Goal: Transaction & Acquisition: Book appointment/travel/reservation

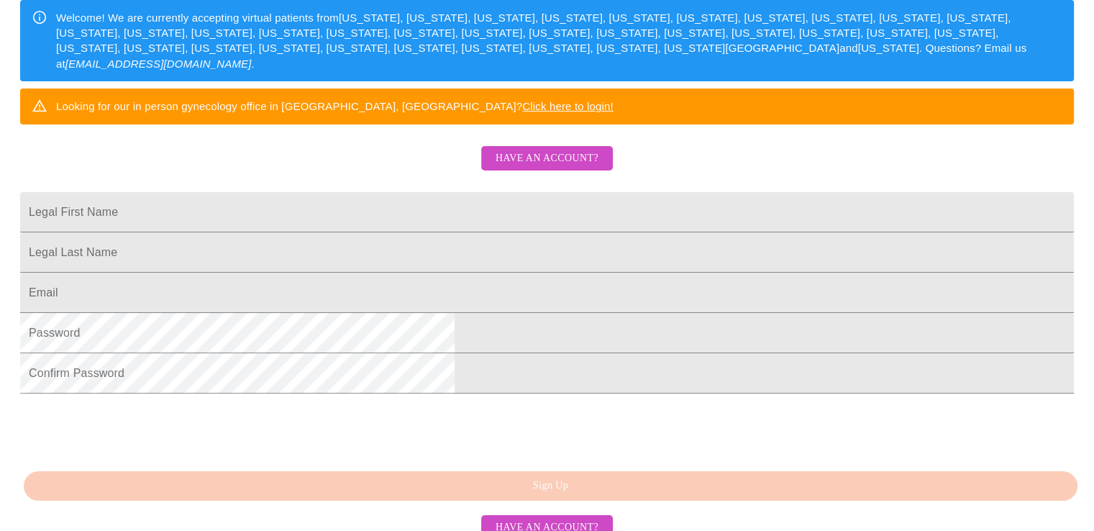
scroll to position [245, 0]
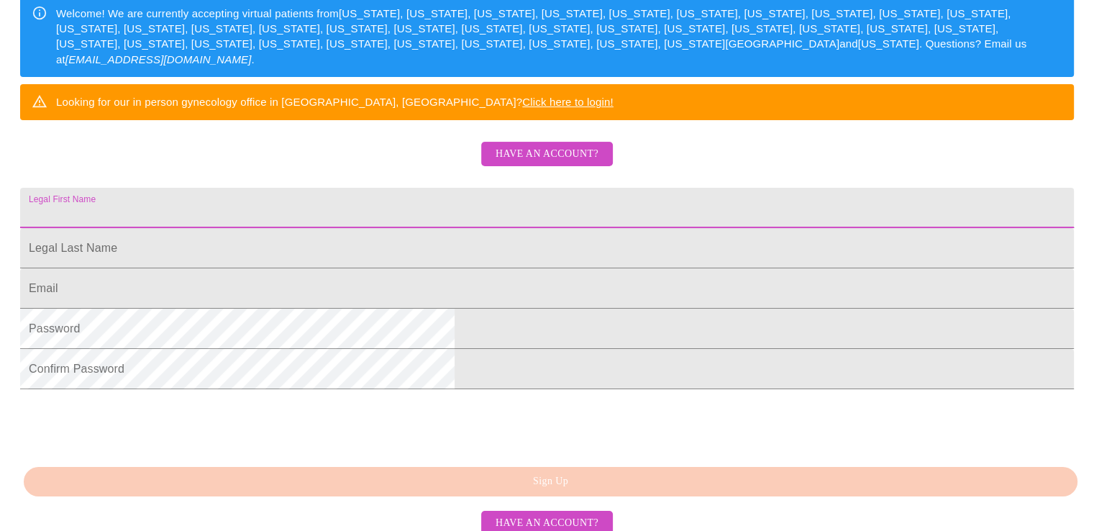
click at [342, 228] on input "Legal First Name" at bounding box center [547, 208] width 1054 height 40
type input "[PERSON_NAME]"
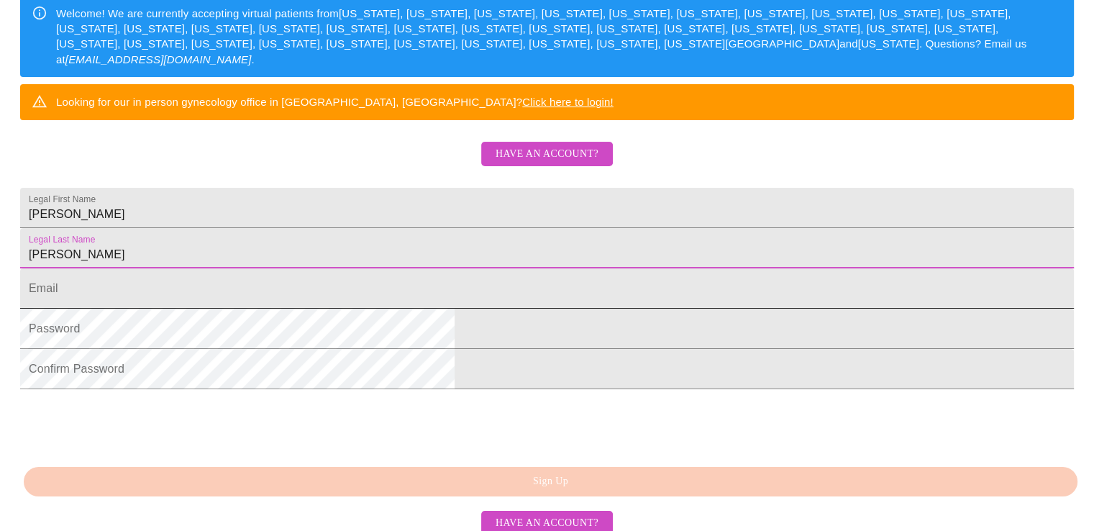
type input "[PERSON_NAME]"
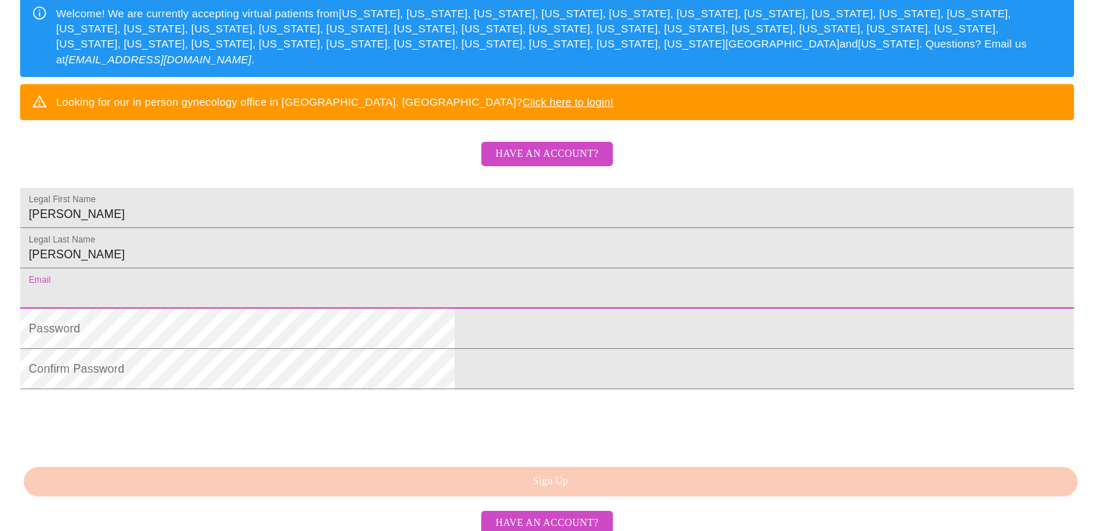
click at [338, 309] on input "Legal First Name" at bounding box center [547, 288] width 1054 height 40
type input "[PERSON_NAME][EMAIL_ADDRESS][DOMAIN_NAME]"
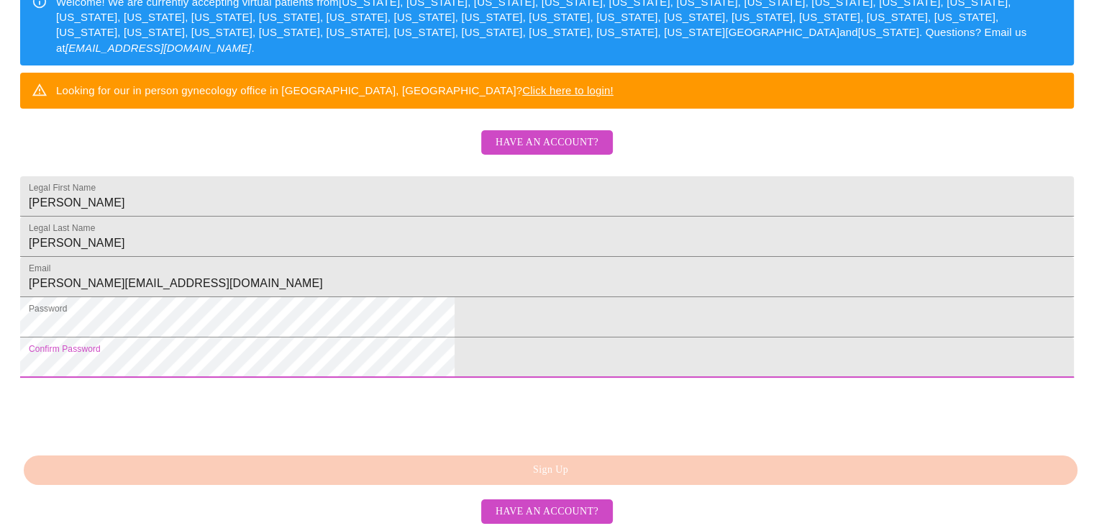
scroll to position [367, 0]
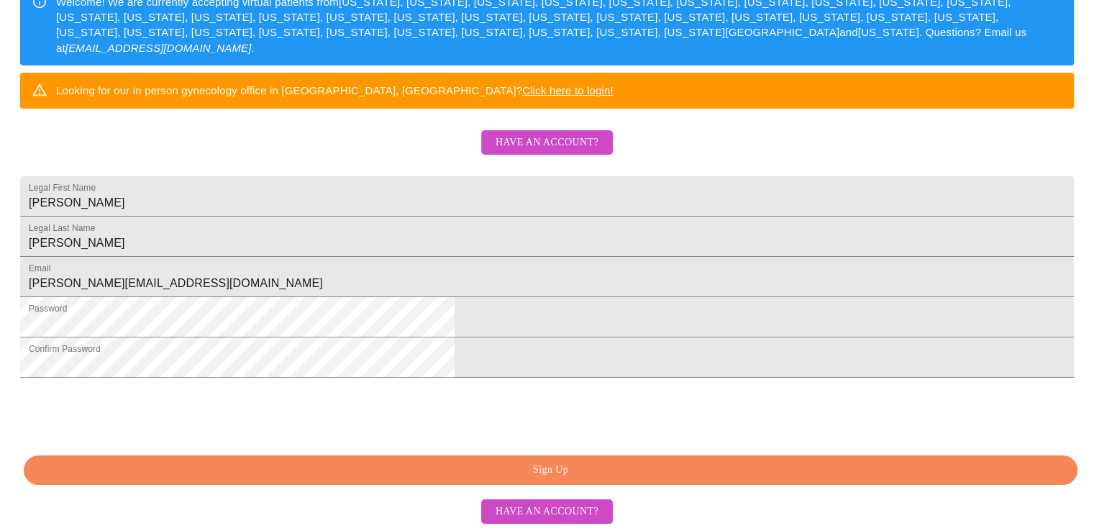
click at [581, 462] on span "Sign Up" at bounding box center [550, 470] width 1021 height 18
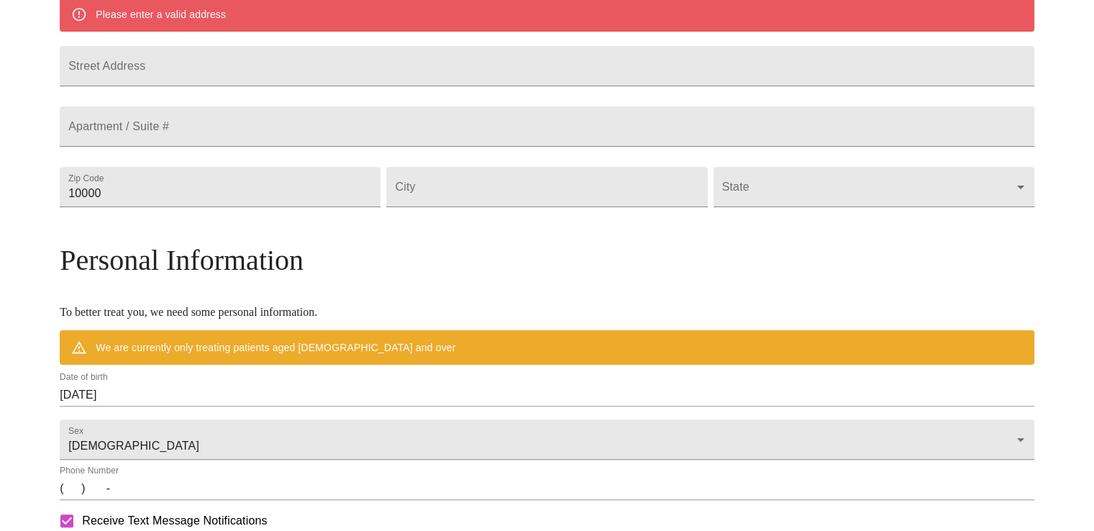
scroll to position [311, 0]
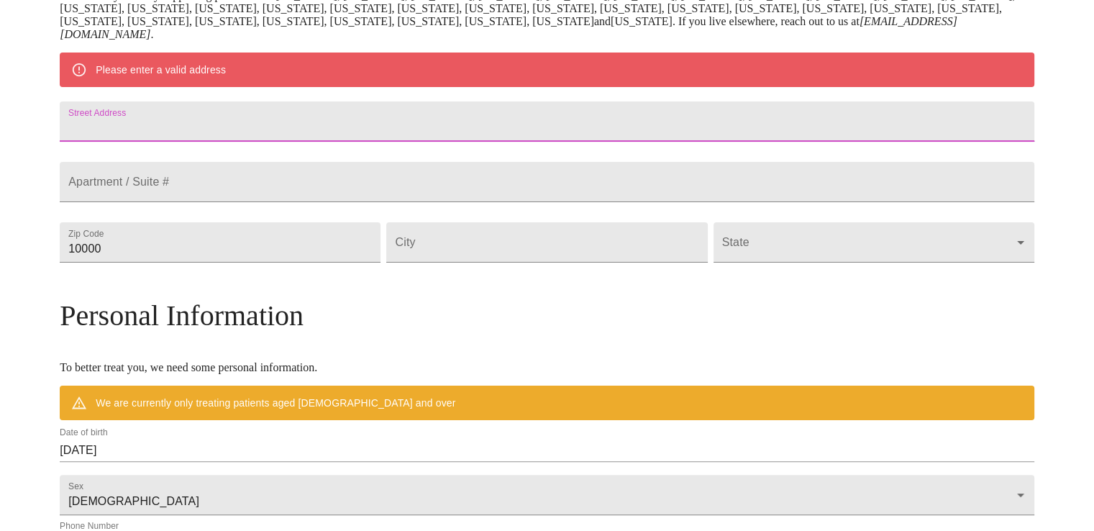
click at [208, 137] on input "Street Address" at bounding box center [547, 121] width 975 height 40
type input "[STREET_ADDRESS][PERSON_NAME]"
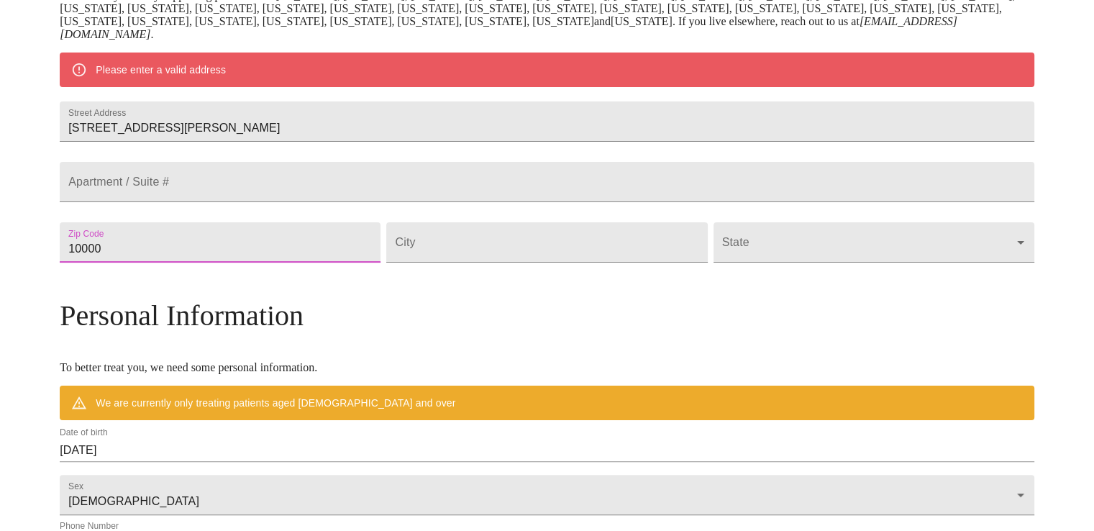
click at [191, 263] on input "10000" at bounding box center [220, 242] width 321 height 40
type input "60139"
click at [469, 263] on input "Street Address" at bounding box center [546, 242] width 321 height 40
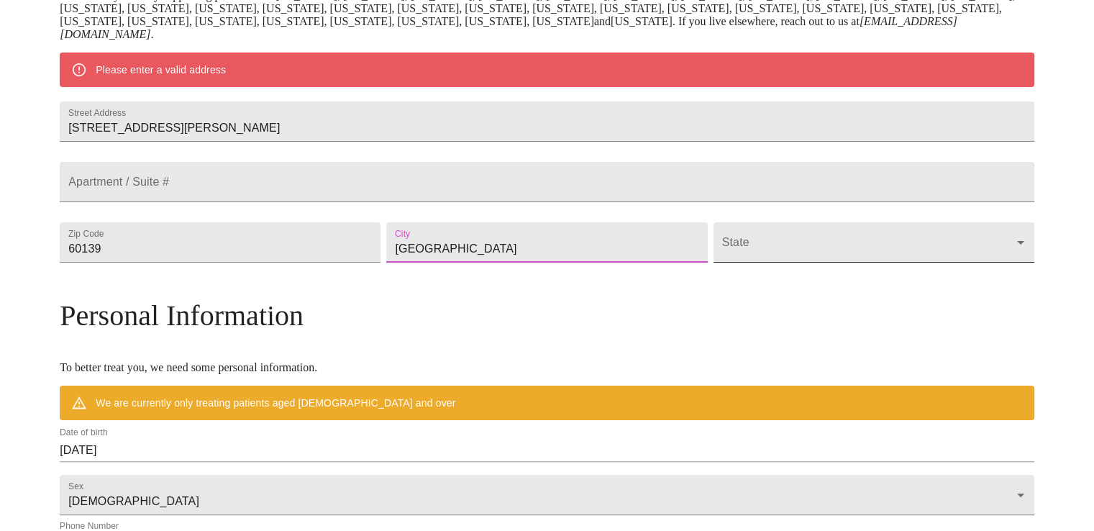
type input "[GEOGRAPHIC_DATA]"
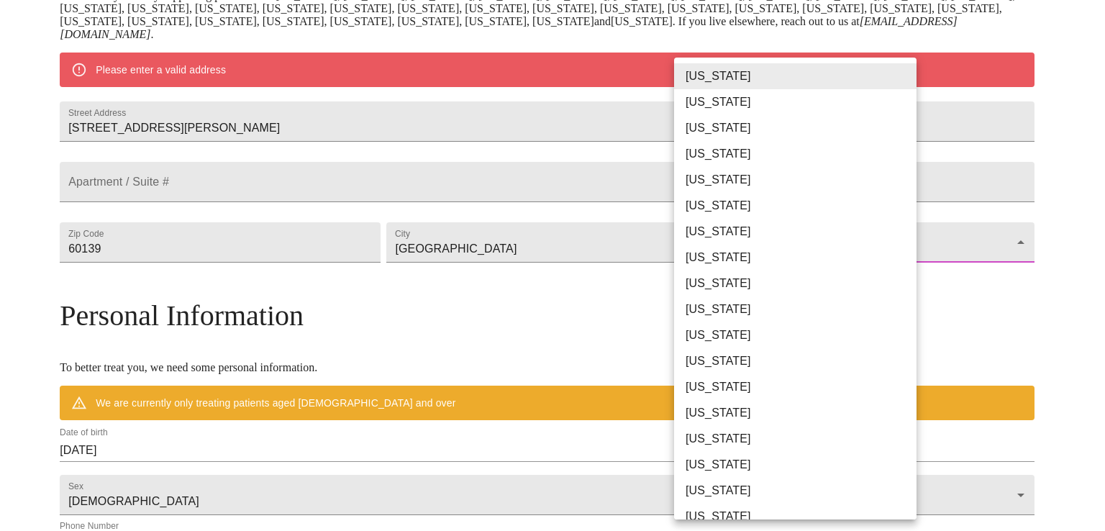
click at [893, 278] on body "MyMenopauseRx Welcome to MyMenopauseRx Since it's your first time here, you'll …" at bounding box center [552, 262] width 1093 height 1134
click at [708, 386] on li "[US_STATE]" at bounding box center [800, 387] width 253 height 26
type input "[US_STATE]"
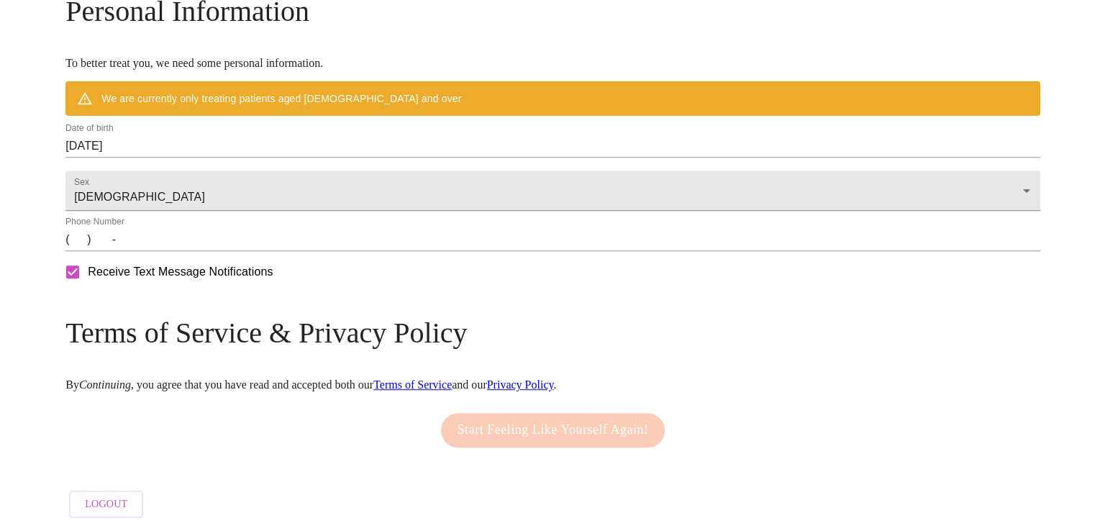
scroll to position [583, 0]
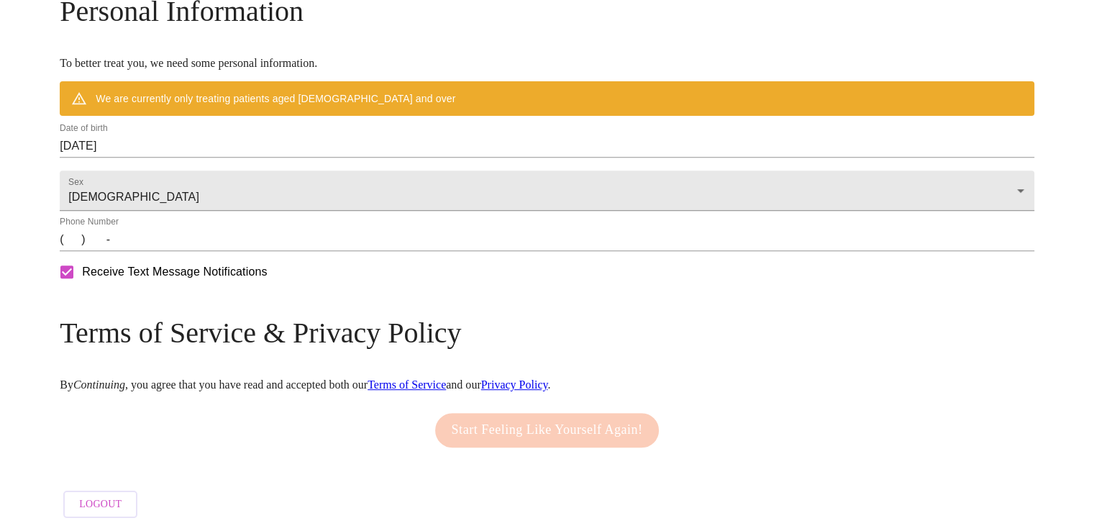
click at [241, 158] on input "[DATE]" at bounding box center [547, 146] width 975 height 23
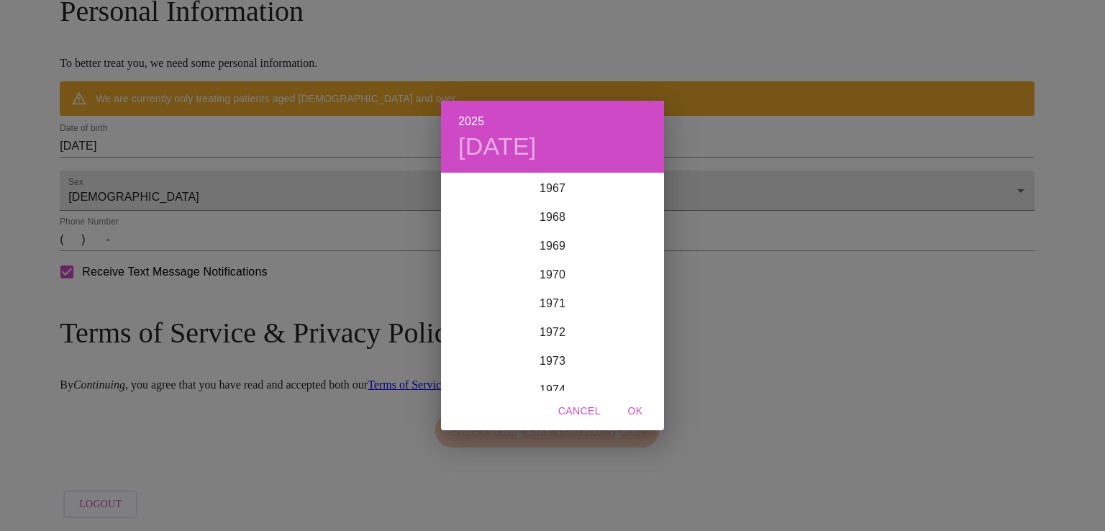
scroll to position [1994, 0]
click at [547, 181] on div "1968" at bounding box center [552, 180] width 223 height 29
click at [629, 309] on div "Sep" at bounding box center [627, 310] width 74 height 54
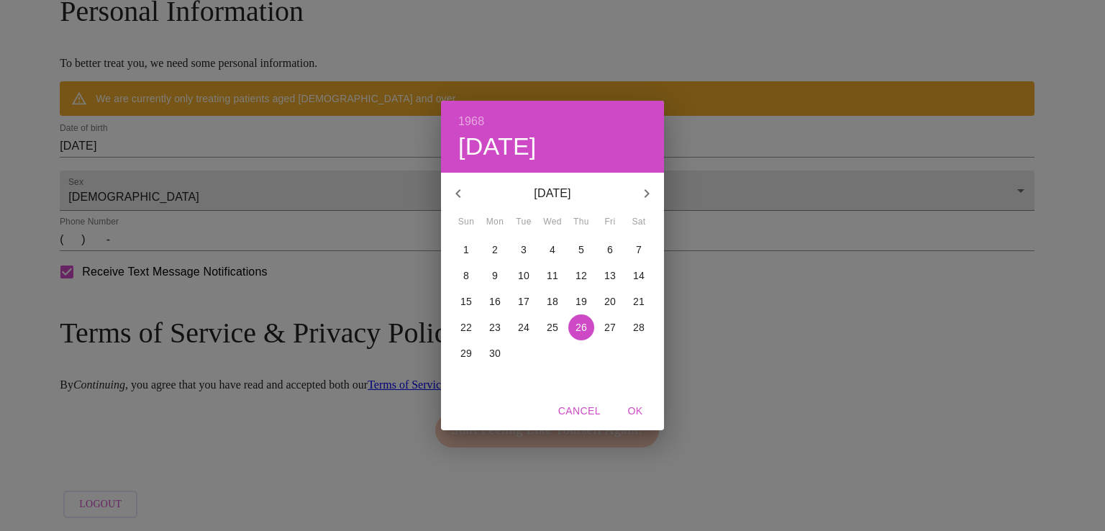
click at [548, 271] on p "11" at bounding box center [553, 275] width 12 height 14
click at [633, 406] on span "OK" at bounding box center [635, 411] width 35 height 18
type input "[DATE]"
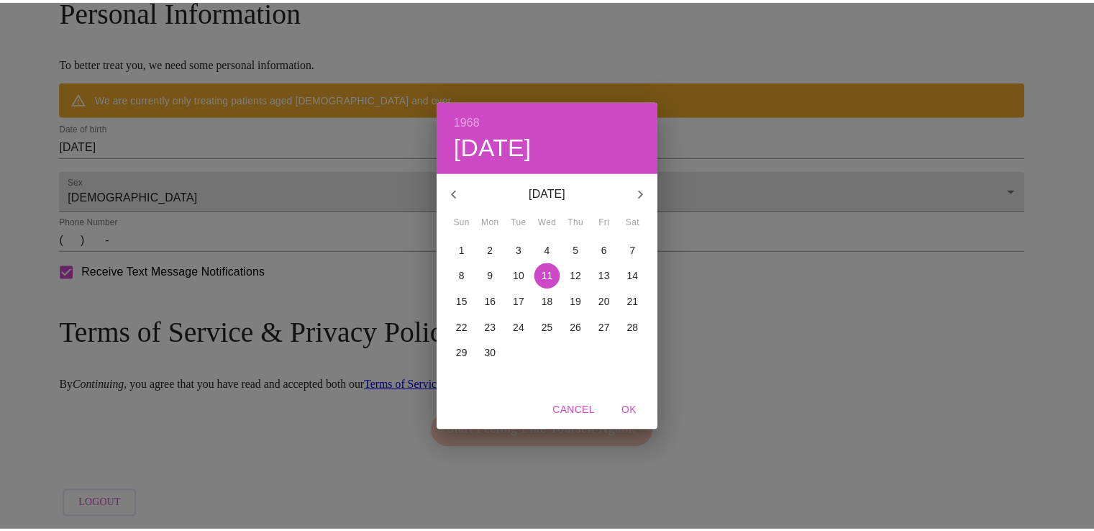
scroll to position [575, 0]
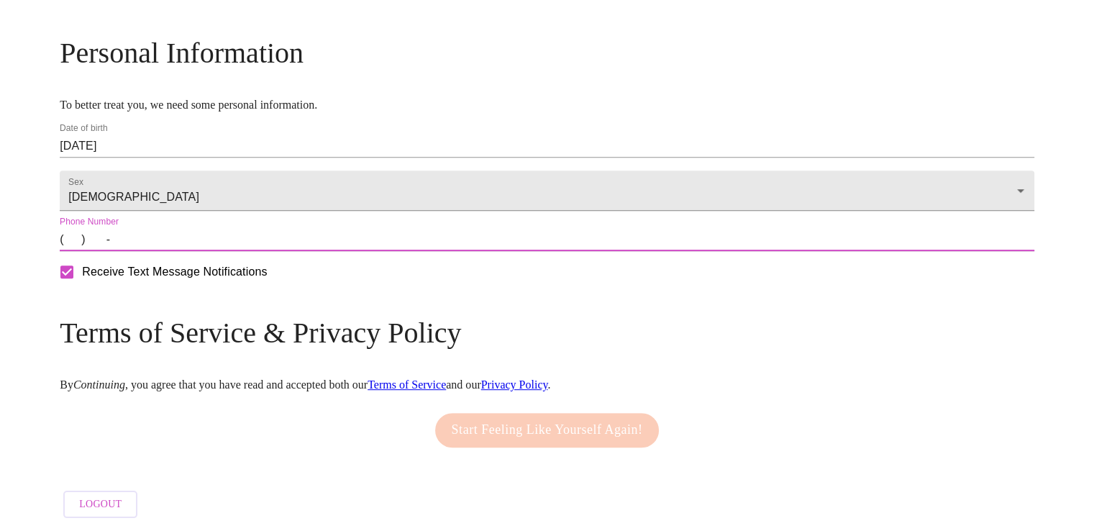
click at [184, 241] on input "(   )    -" at bounding box center [547, 239] width 975 height 23
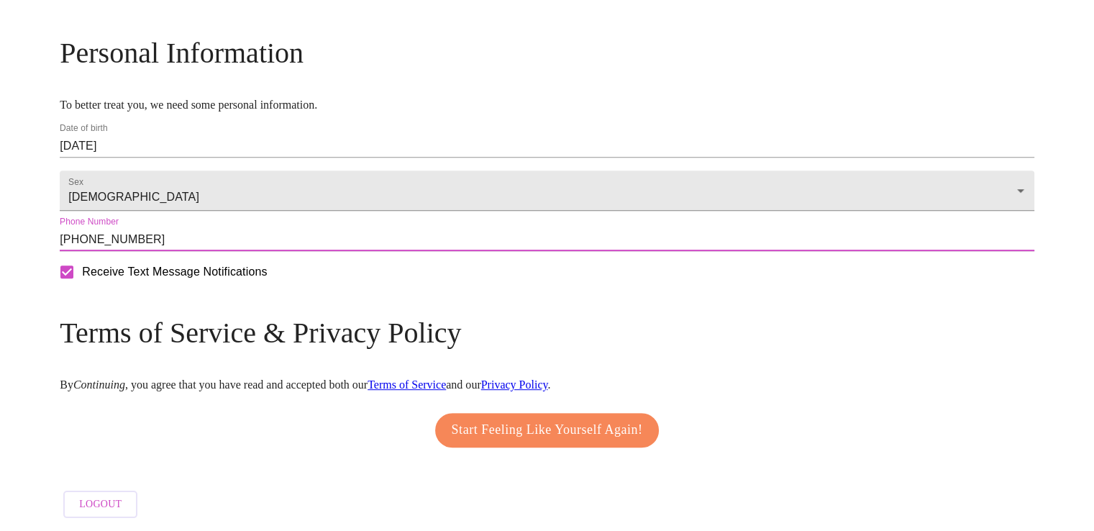
type input "[PHONE_NUMBER]"
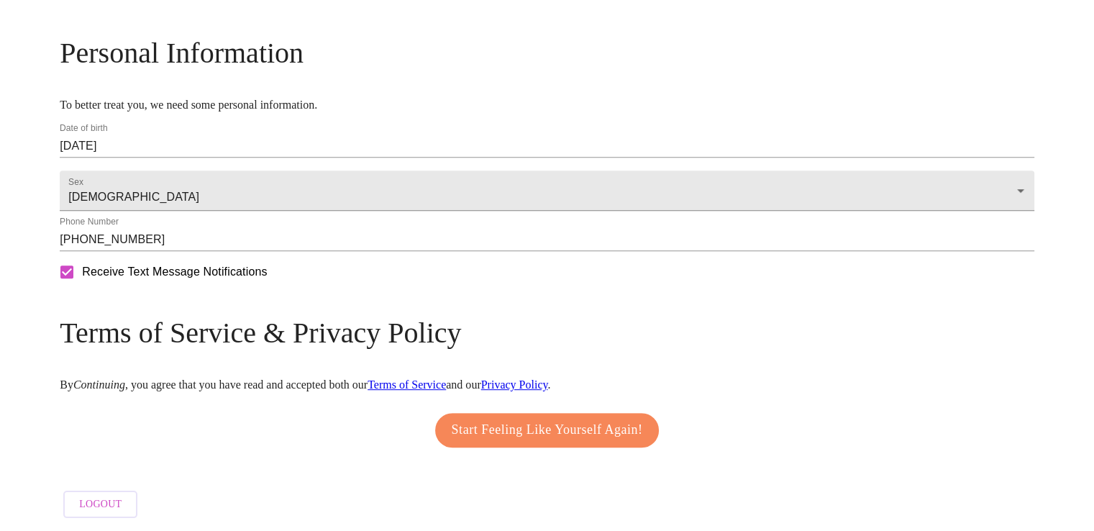
click at [548, 378] on link "Privacy Policy" at bounding box center [514, 384] width 67 height 12
click at [604, 413] on button "Start Feeling Like Yourself Again!" at bounding box center [547, 430] width 224 height 35
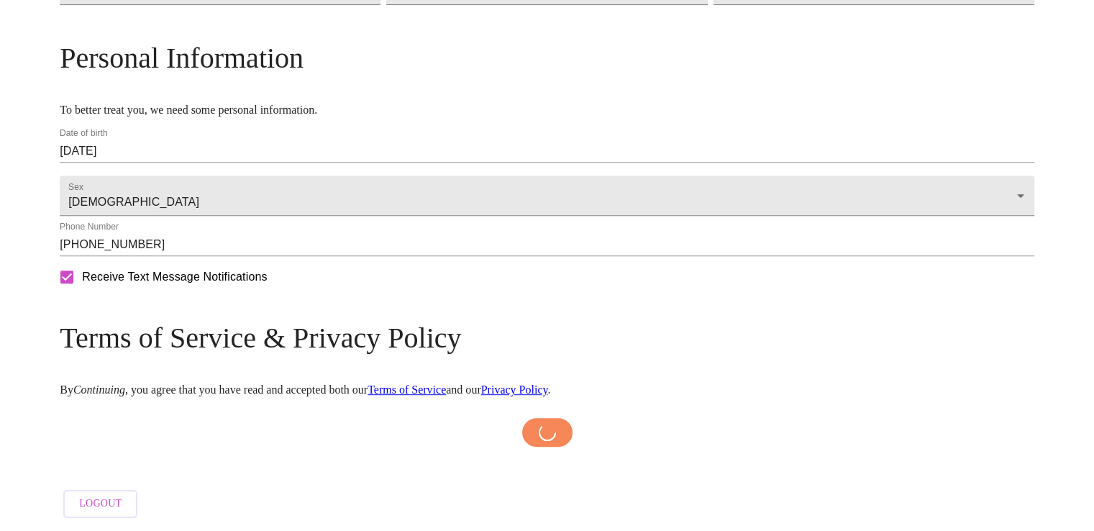
scroll to position [570, 0]
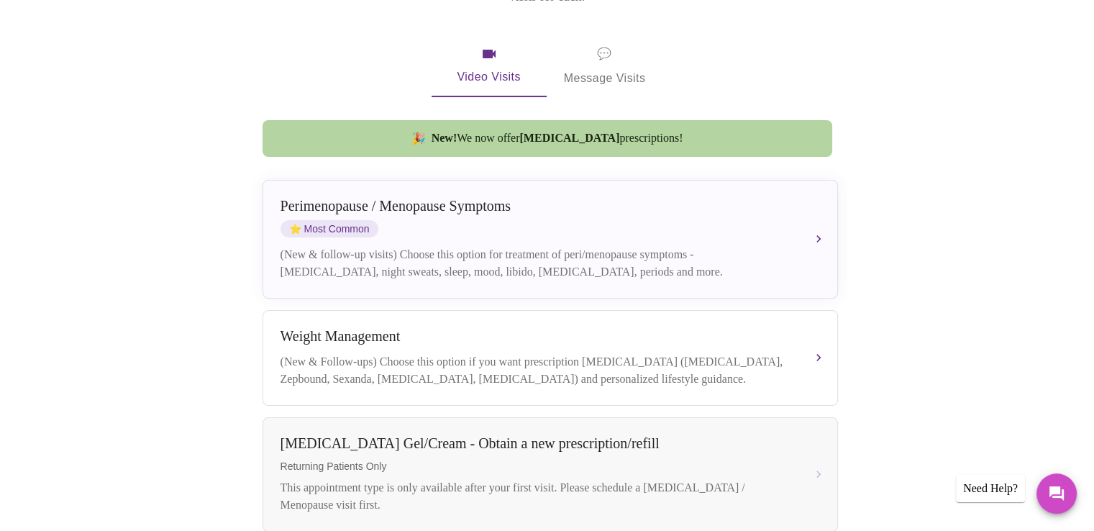
scroll to position [266, 0]
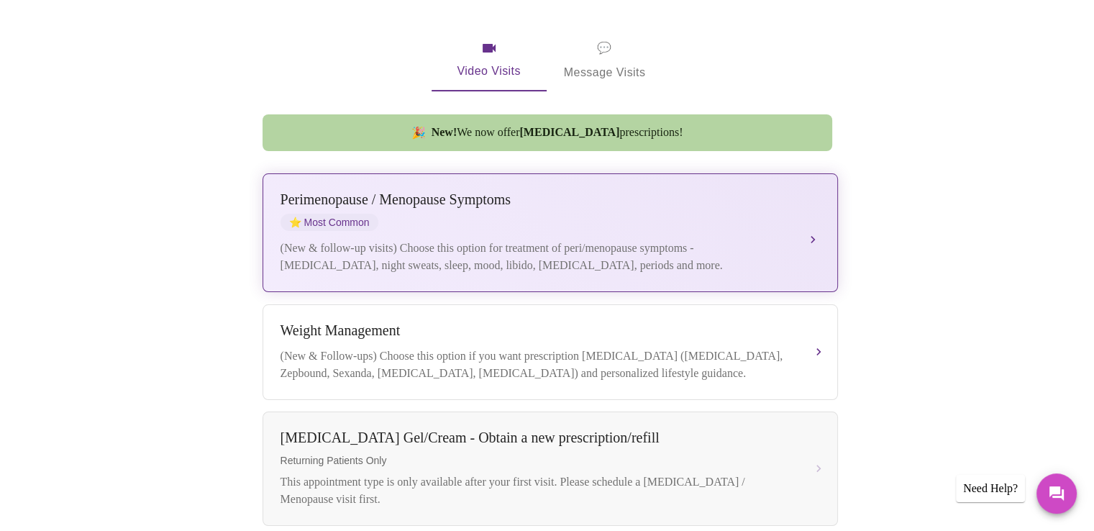
click at [659, 206] on div "[MEDICAL_DATA] / Menopause Symptoms ⭐ Most Common" at bounding box center [536, 211] width 511 height 40
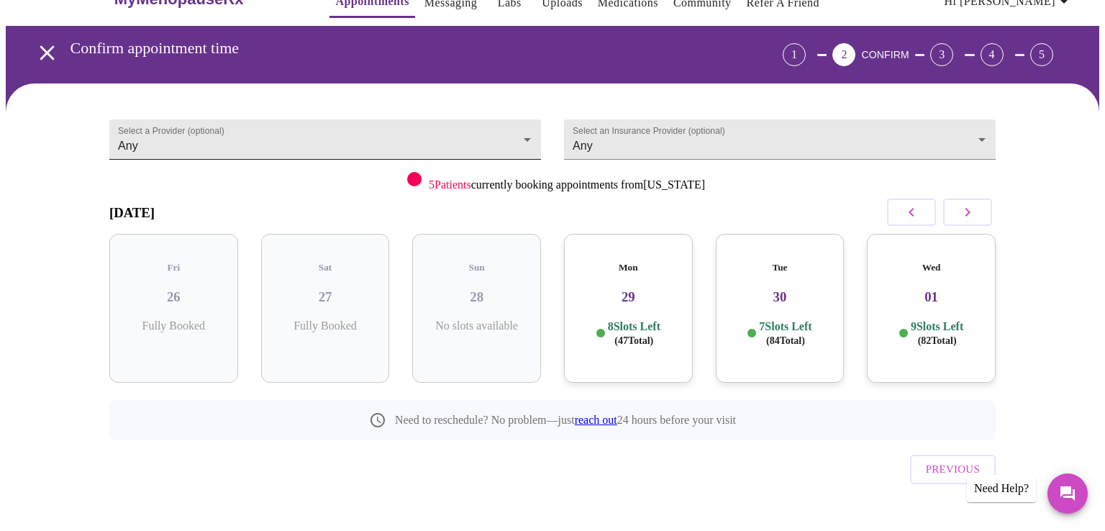
click at [519, 124] on body "MyMenopauseRx Appointments Messaging Labs Uploads Medications Community Refer a…" at bounding box center [552, 264] width 1093 height 584
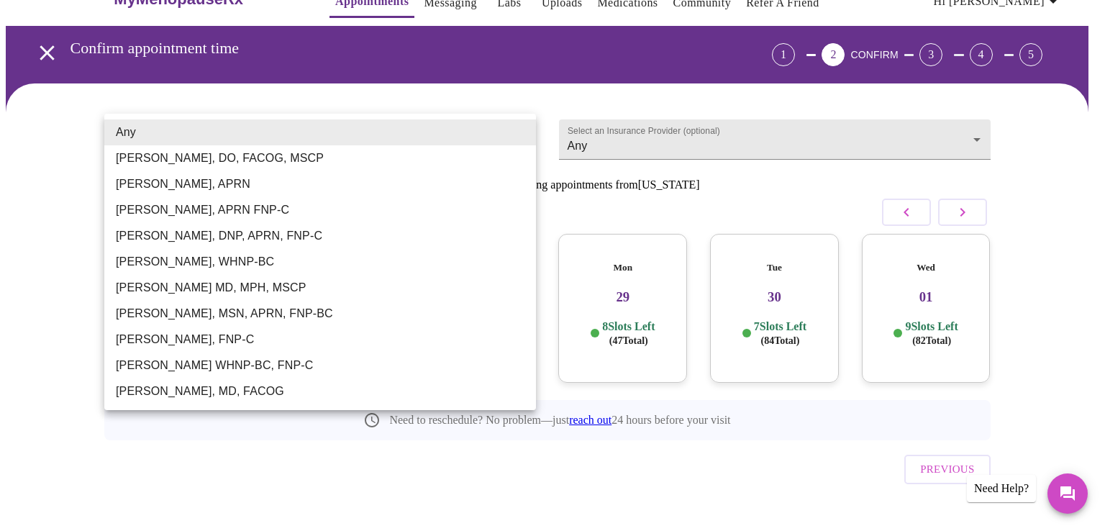
click at [186, 156] on li "[PERSON_NAME], DO, FACOG, MSCP" at bounding box center [320, 158] width 432 height 26
type input "[PERSON_NAME], DO, FACOG, MSCP"
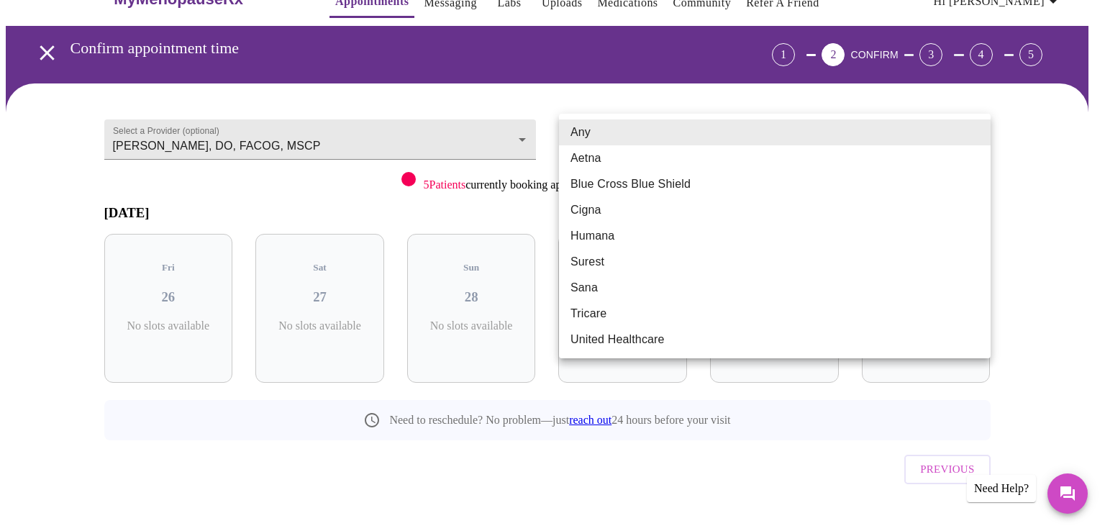
click at [587, 135] on body "MyMenopauseRx Appointments Messaging Labs Uploads Medications Community Refer a…" at bounding box center [552, 264] width 1093 height 584
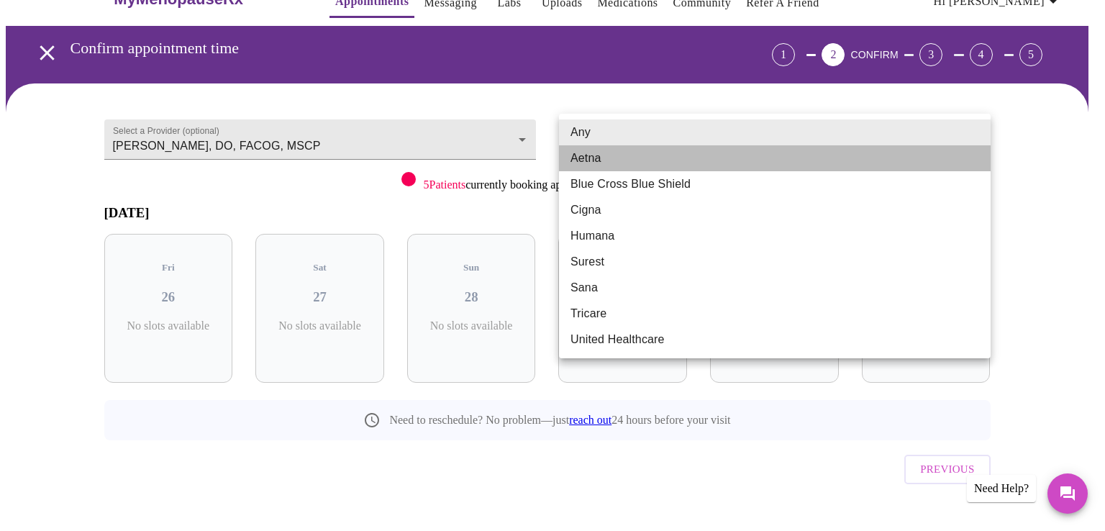
click at [581, 157] on li "Aetna" at bounding box center [775, 158] width 432 height 26
type input "Aetna"
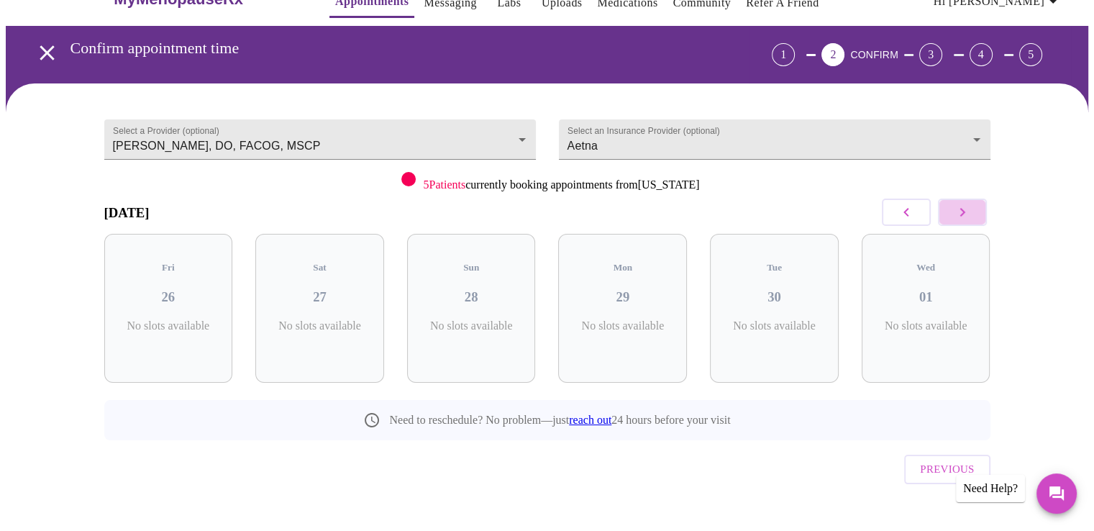
click at [958, 209] on icon "button" at bounding box center [962, 212] width 17 height 17
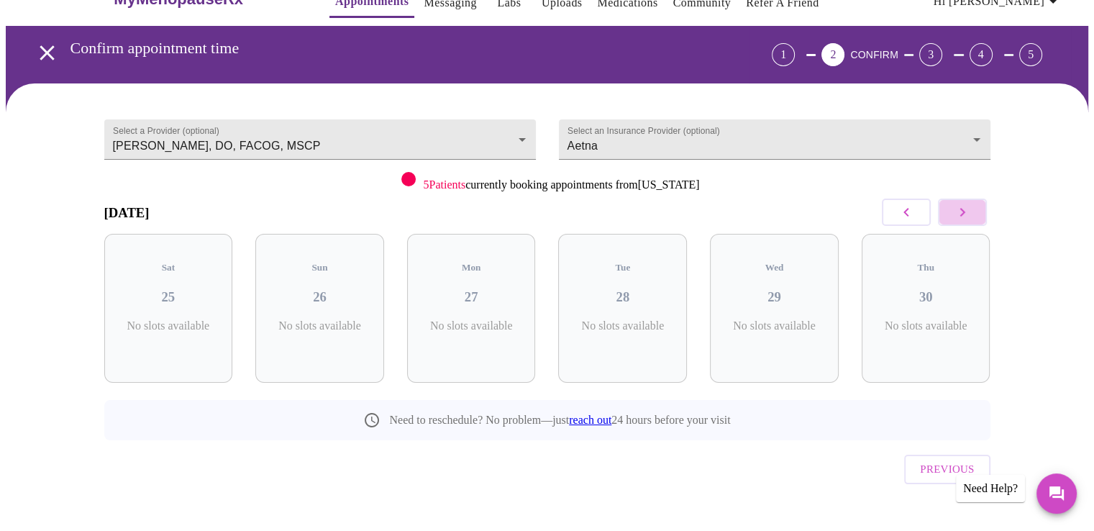
click at [958, 209] on icon "button" at bounding box center [962, 212] width 17 height 17
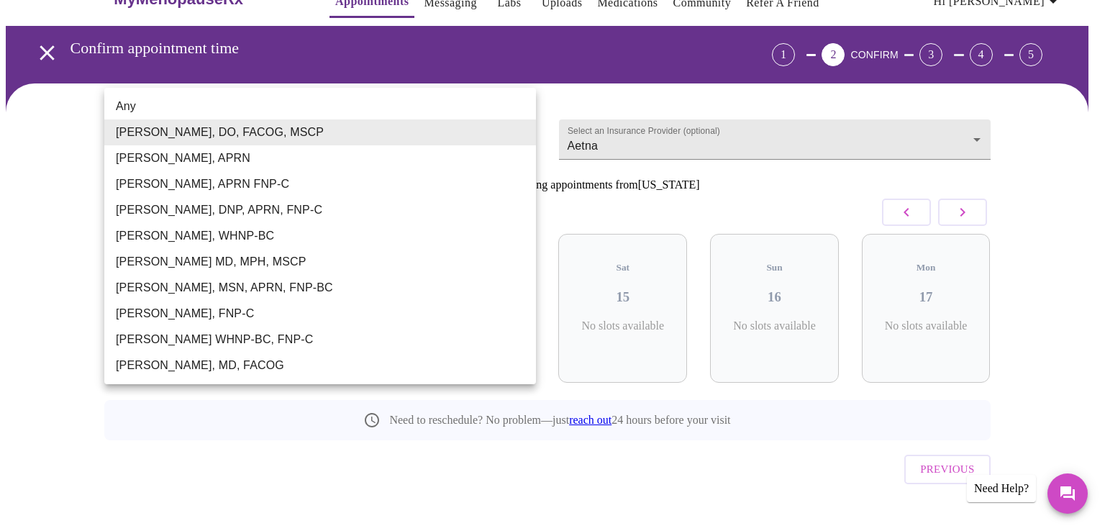
click at [518, 134] on body "MyMenopauseRx Appointments Messaging Labs Uploads Medications Community Refer a…" at bounding box center [552, 264] width 1093 height 584
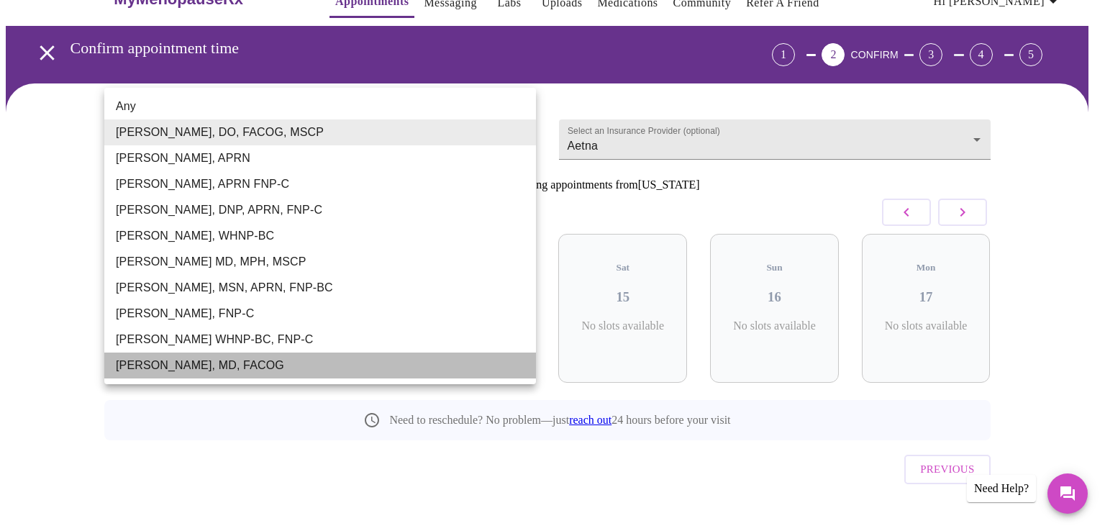
click at [273, 360] on li "[PERSON_NAME], MD, FACOG" at bounding box center [320, 365] width 432 height 26
type input "[PERSON_NAME], MD, FACOG"
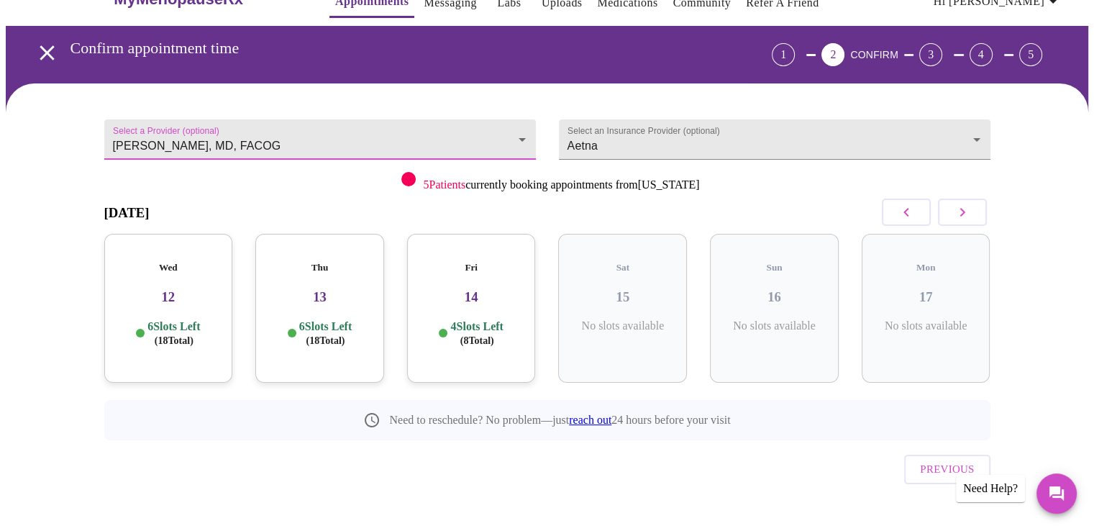
click at [906, 210] on icon "button" at bounding box center [906, 212] width 5 height 9
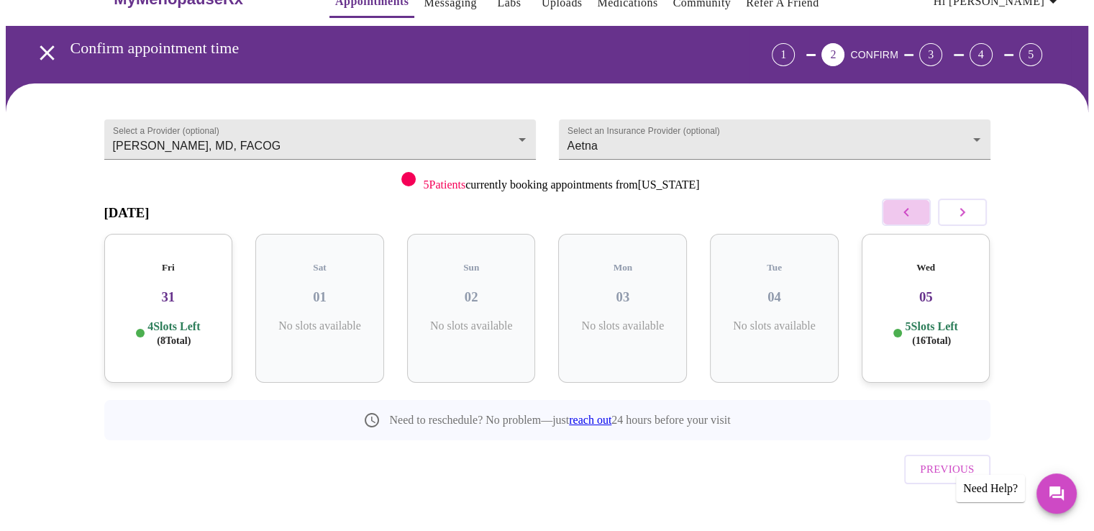
click at [906, 210] on icon "button" at bounding box center [906, 212] width 5 height 9
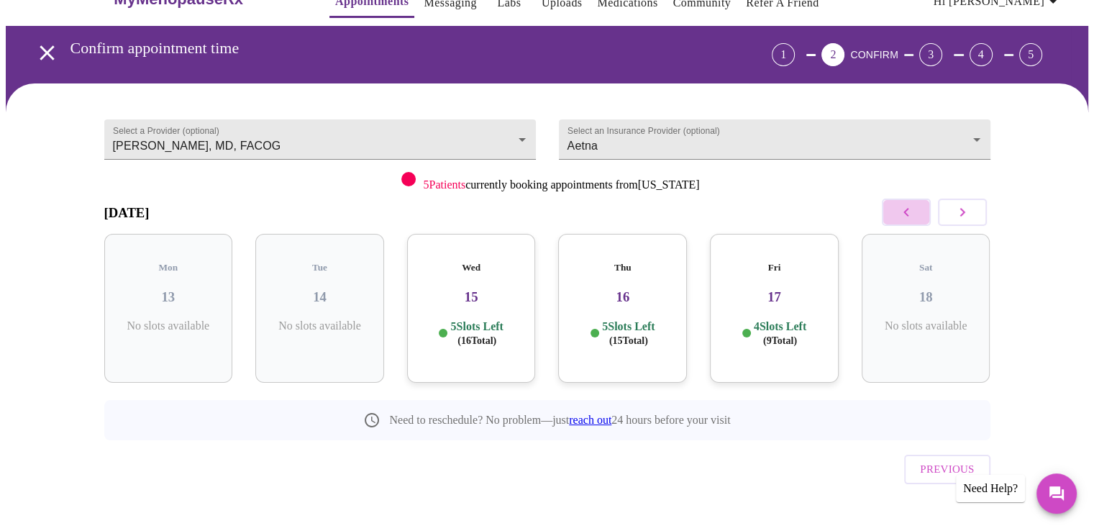
click at [906, 210] on icon "button" at bounding box center [906, 212] width 5 height 9
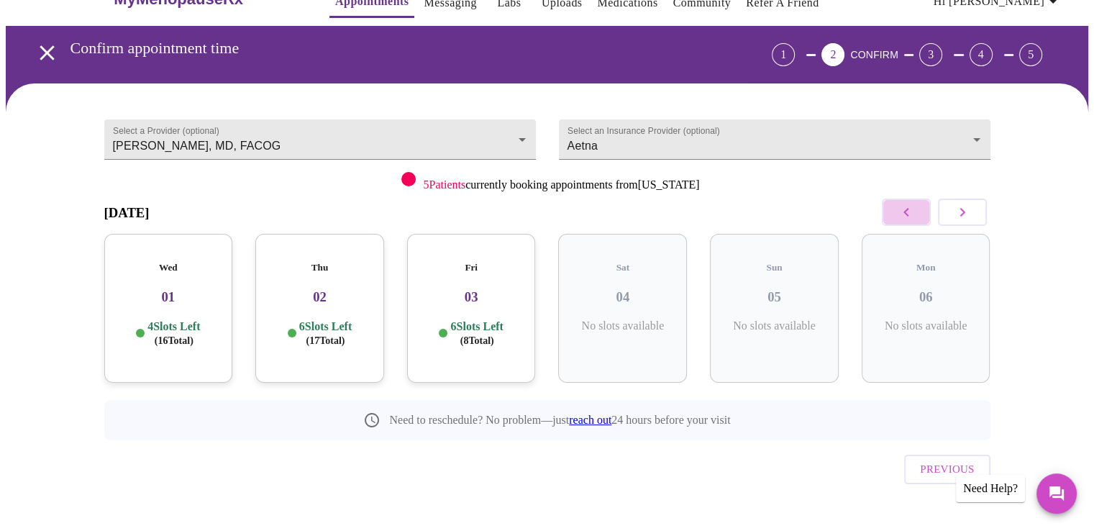
click at [906, 210] on icon "button" at bounding box center [906, 212] width 5 height 9
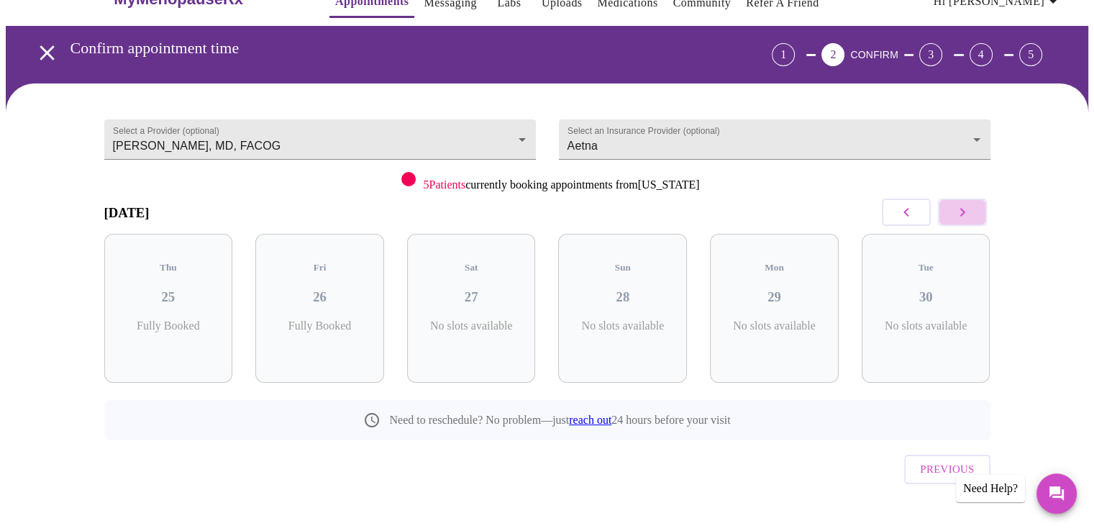
click at [960, 206] on icon "button" at bounding box center [962, 212] width 17 height 17
click at [309, 289] on h3 "02" at bounding box center [320, 297] width 106 height 16
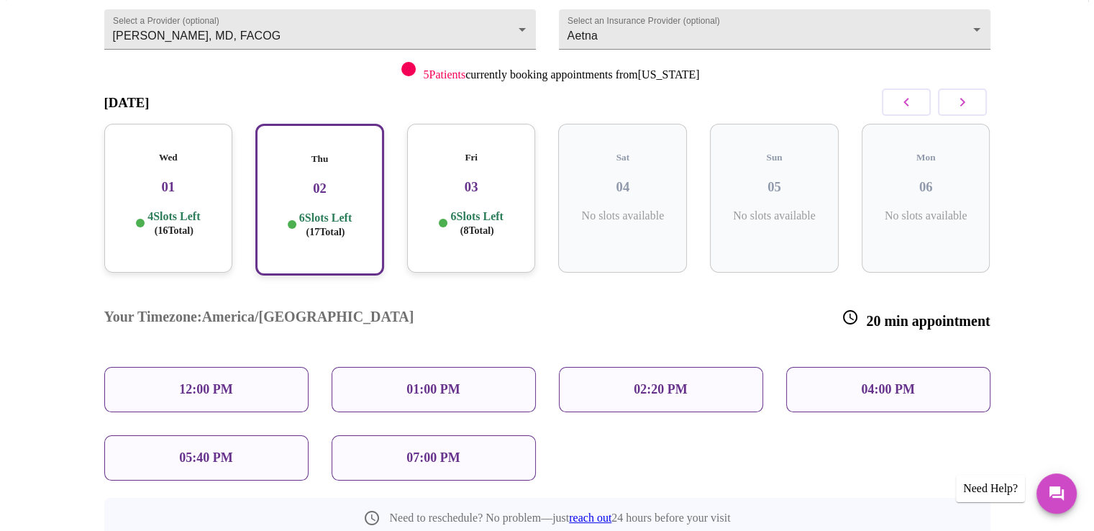
scroll to position [151, 0]
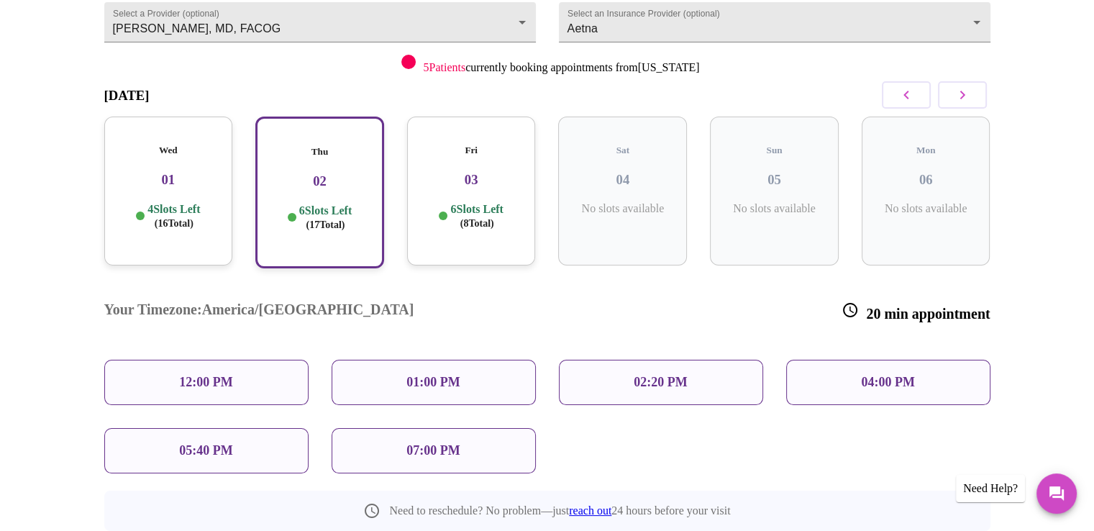
click at [440, 375] on p "01:00 PM" at bounding box center [432, 382] width 53 height 15
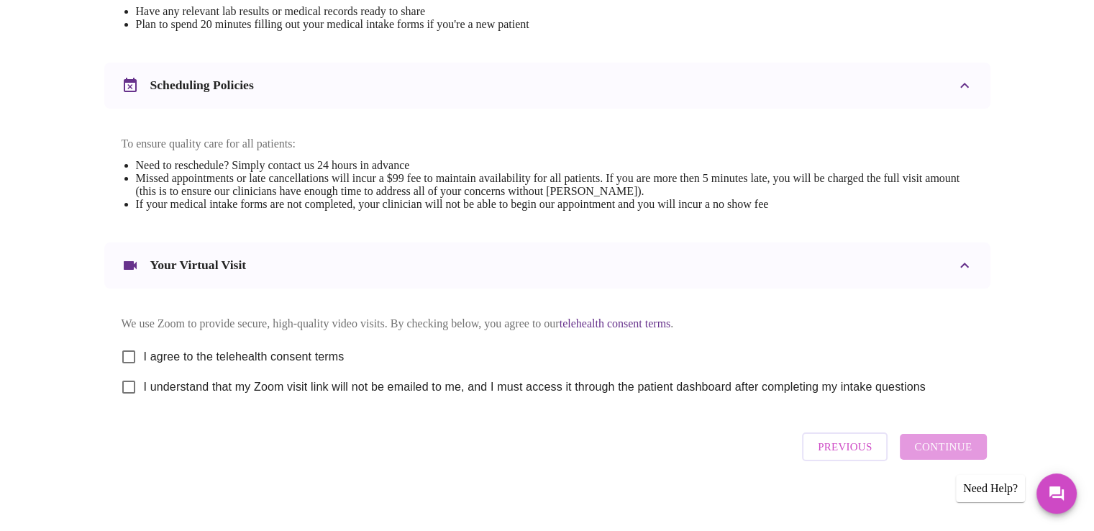
scroll to position [511, 0]
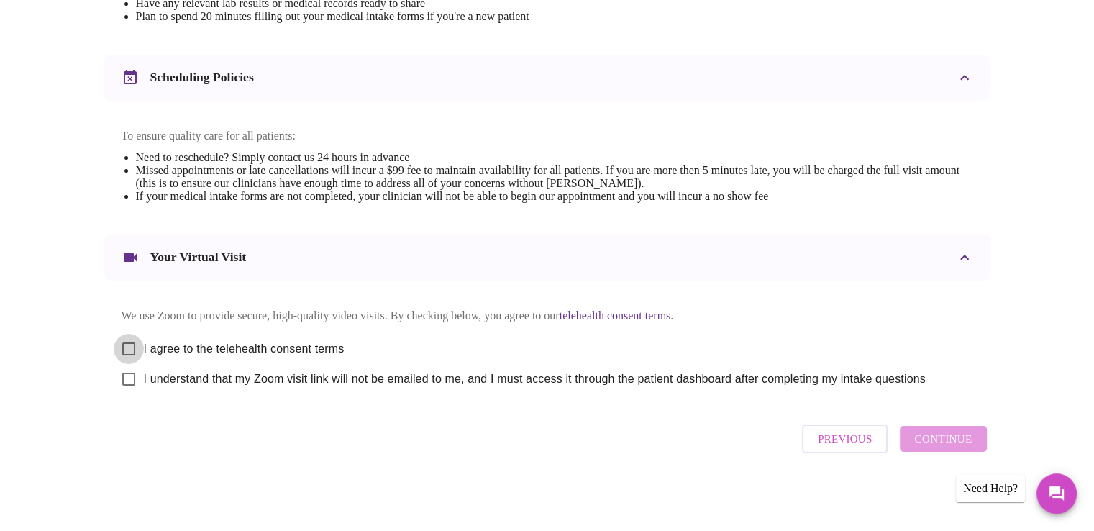
click at [135, 346] on input "I agree to the telehealth consent terms" at bounding box center [129, 349] width 30 height 30
checkbox input "true"
click at [124, 381] on input "I understand that my Zoom visit link will not be emailed to me, and I must acce…" at bounding box center [129, 379] width 30 height 30
checkbox input "true"
click at [945, 438] on span "Continue" at bounding box center [943, 438] width 58 height 19
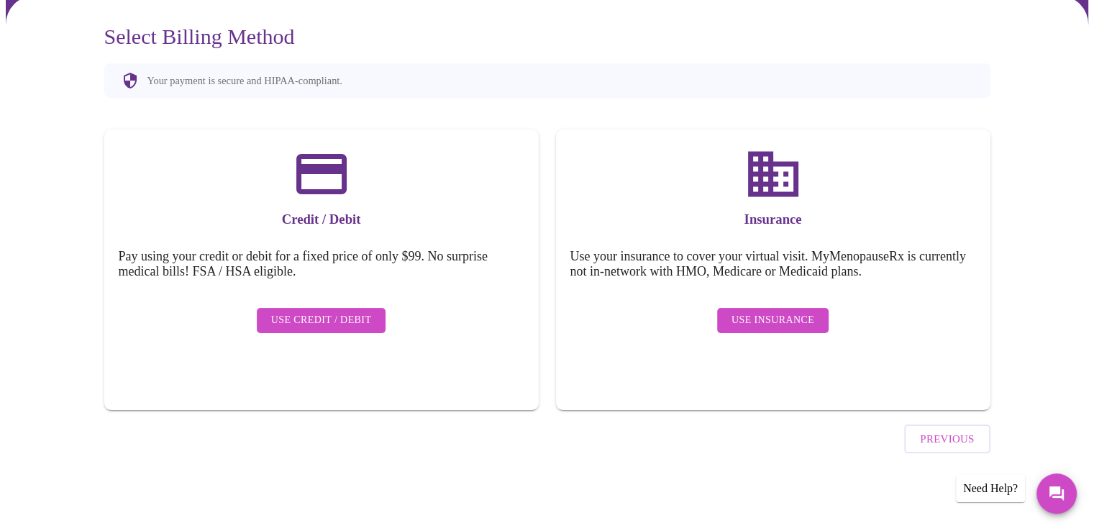
scroll to position [81, 0]
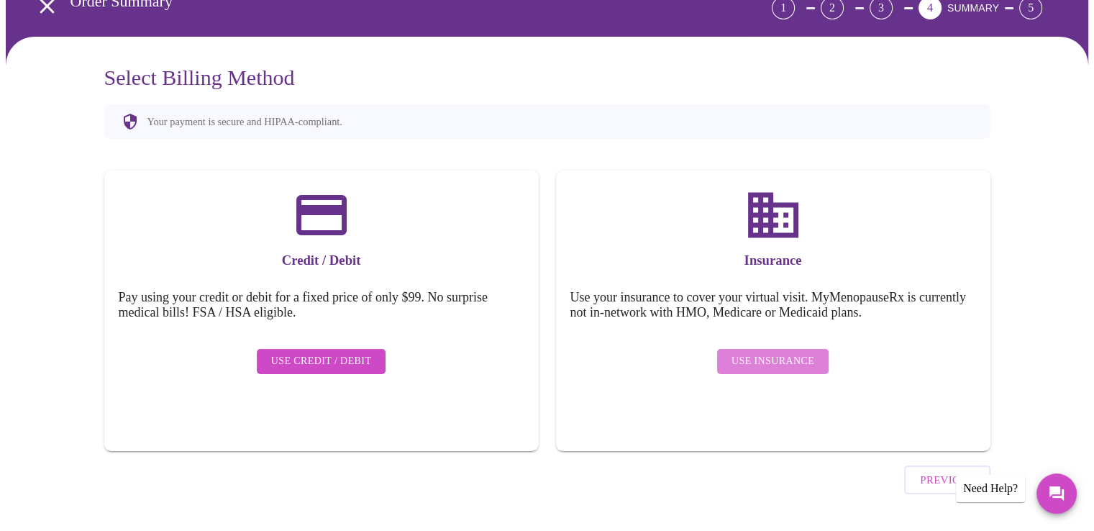
click at [774, 352] on span "Use Insurance" at bounding box center [773, 361] width 83 height 18
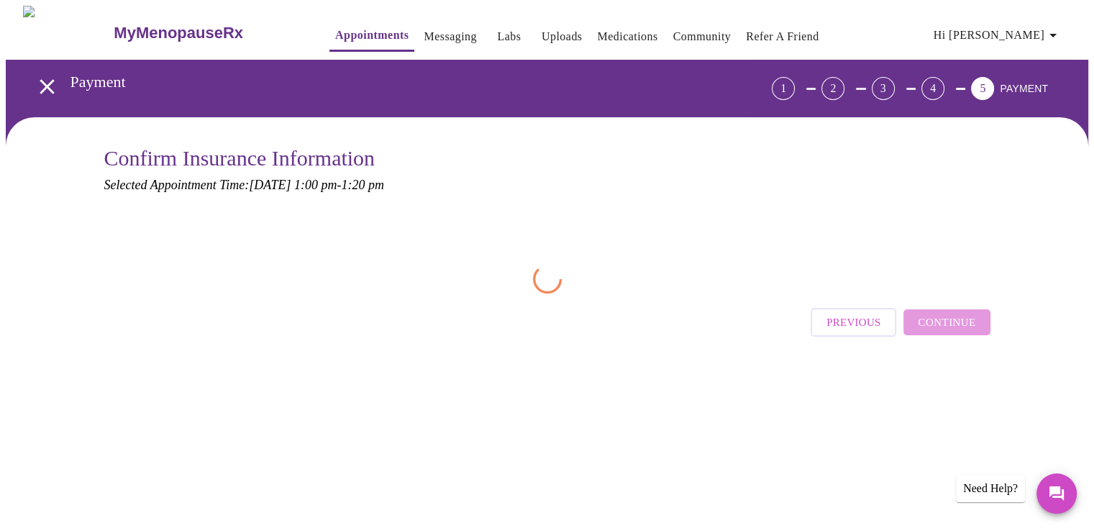
scroll to position [0, 0]
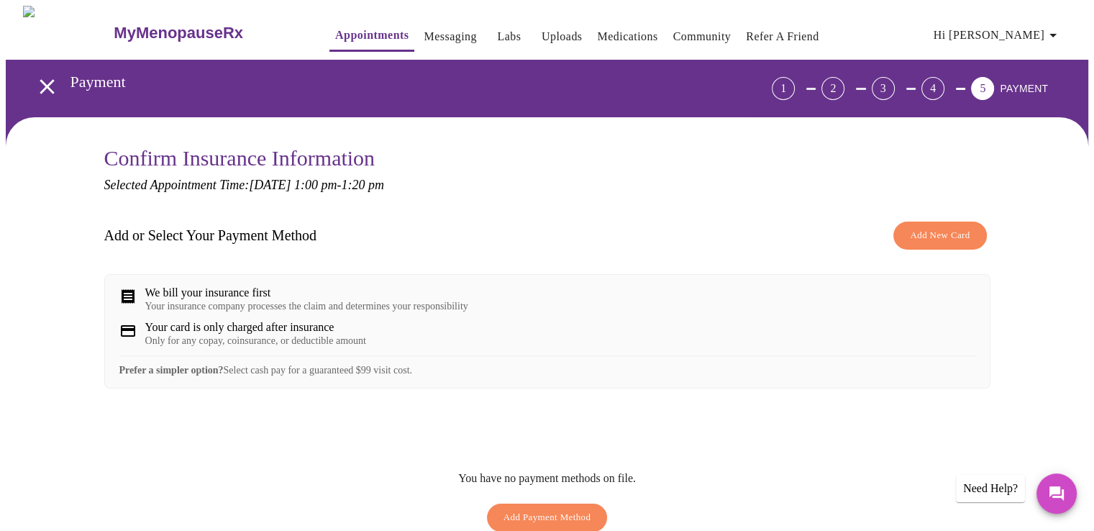
click at [774, 343] on div "Your card is only charged after insurance Only for any copay, coinsurance, or d…" at bounding box center [547, 334] width 856 height 26
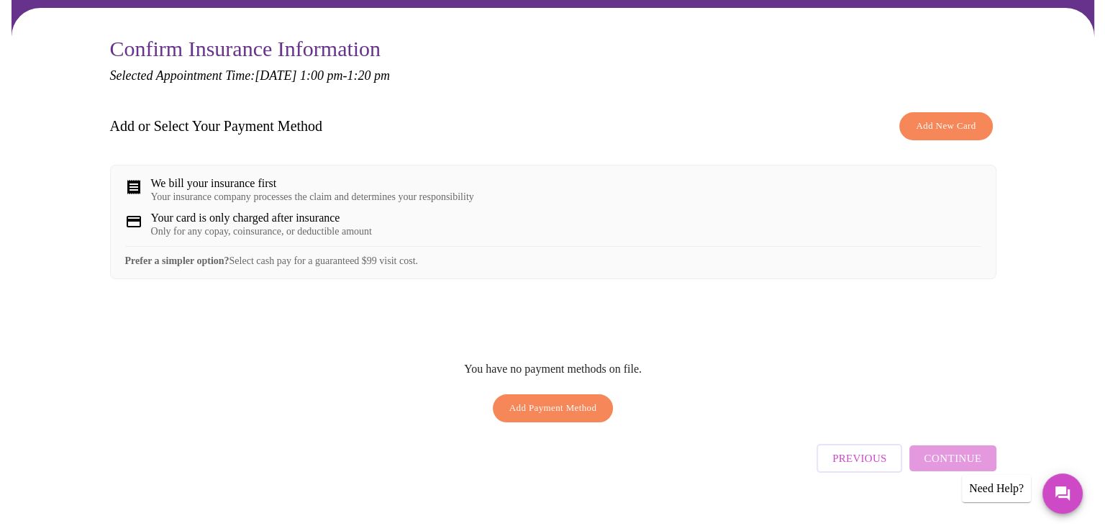
scroll to position [131, 0]
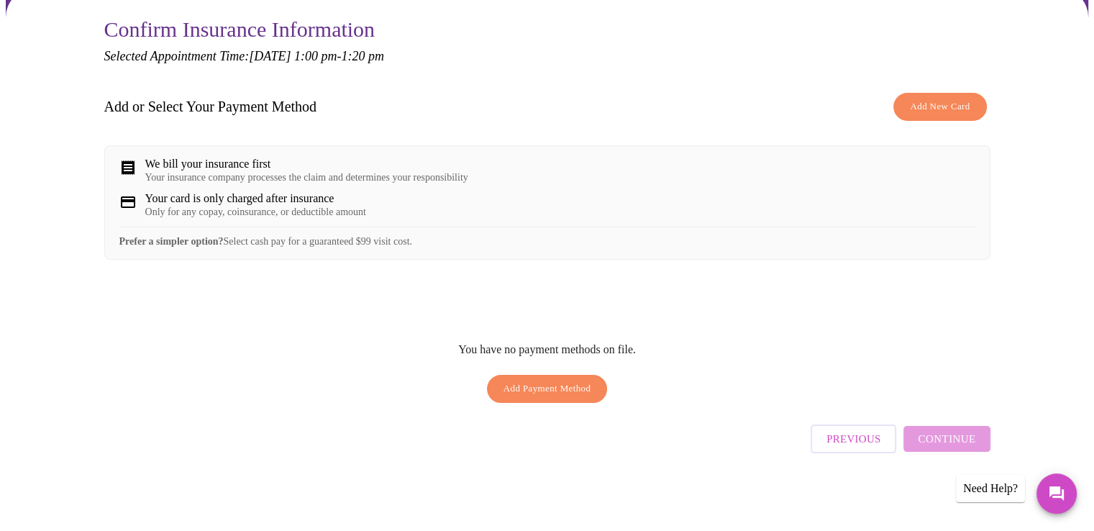
click at [926, 99] on span "Add New Card" at bounding box center [940, 107] width 60 height 17
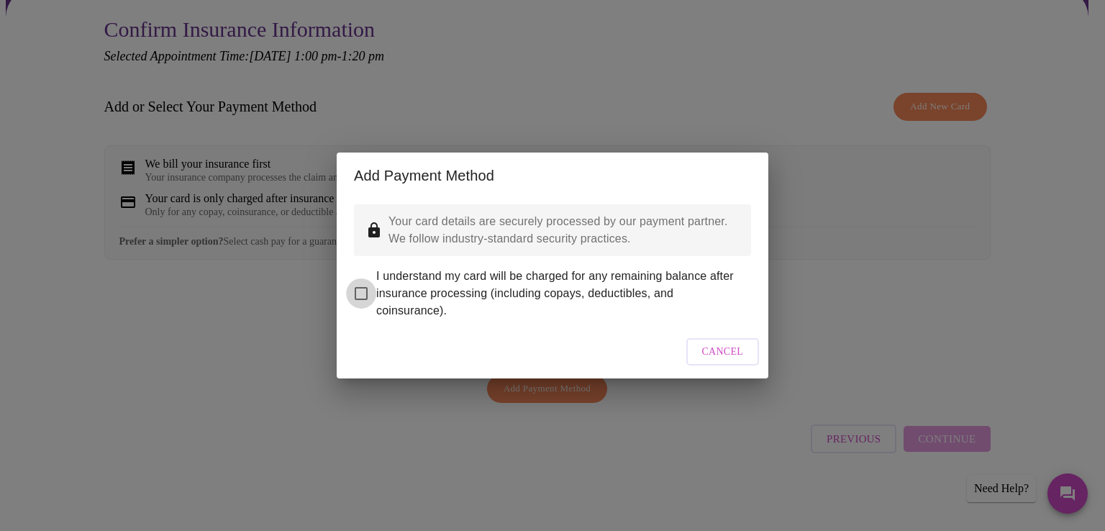
click at [360, 281] on input "I understand my card will be charged for any remaining balance after insurance …" at bounding box center [361, 293] width 30 height 30
checkbox input "true"
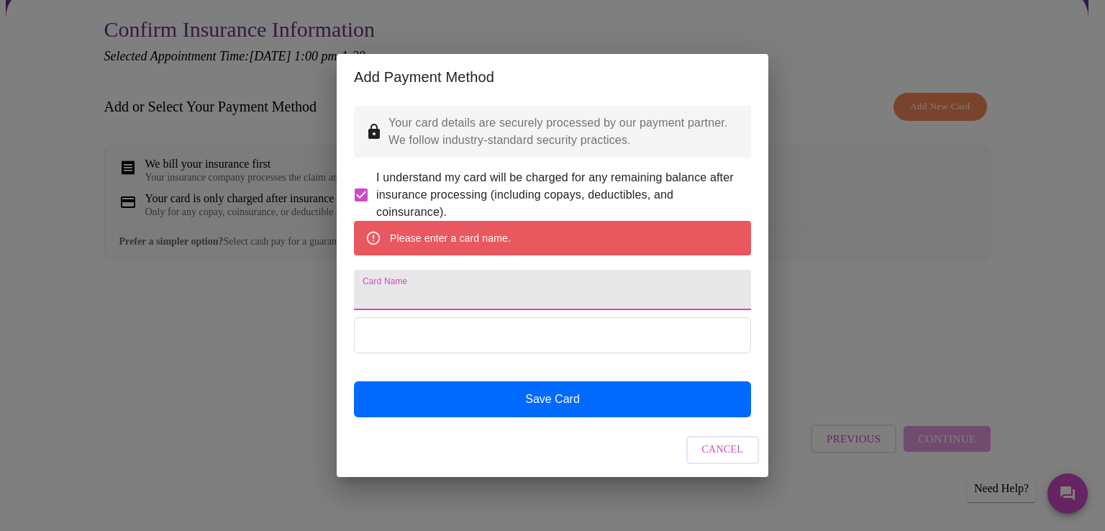
click at [380, 296] on input "Card Name" at bounding box center [552, 290] width 397 height 40
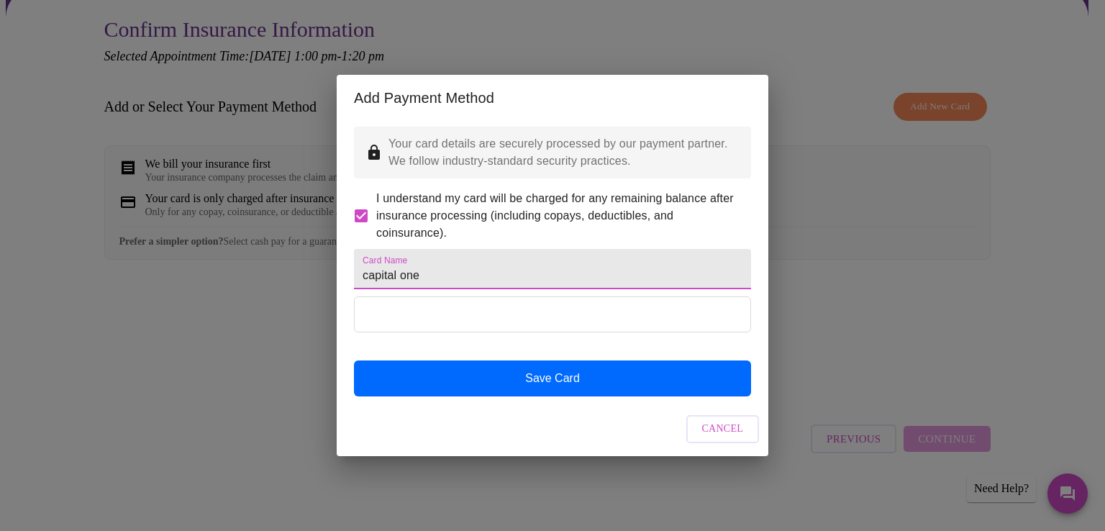
type input "capital one"
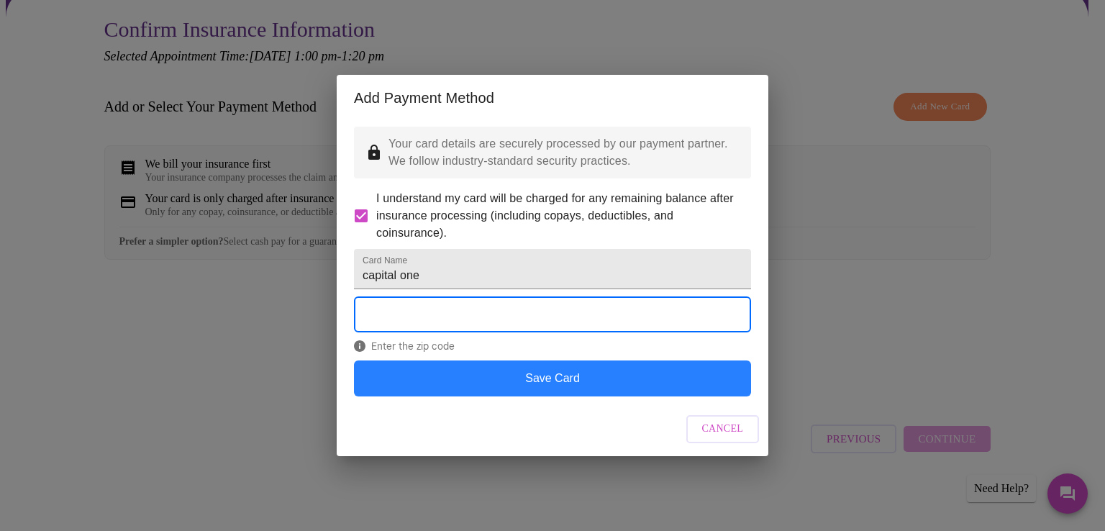
click at [518, 396] on button "Save Card" at bounding box center [552, 378] width 397 height 36
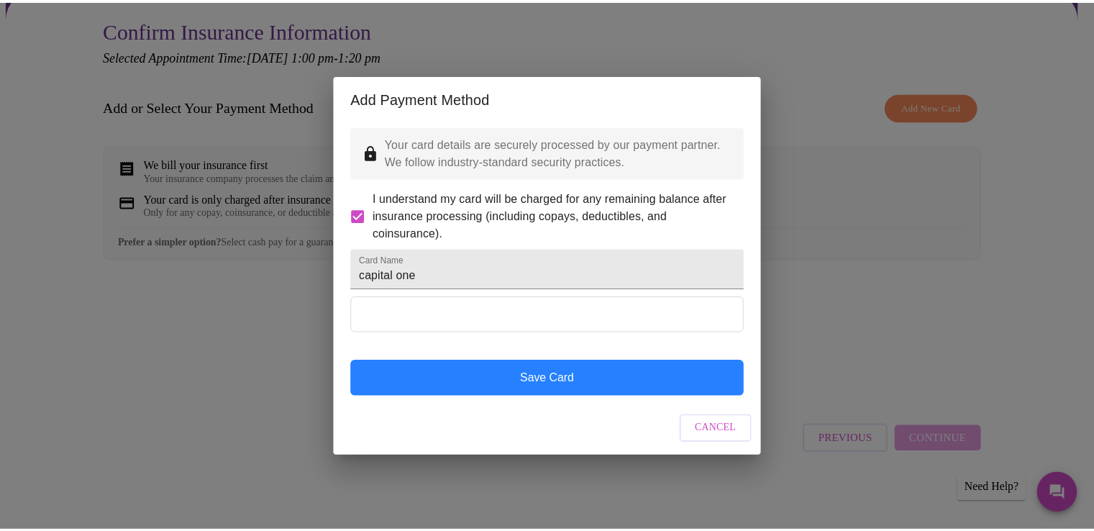
scroll to position [0, 0]
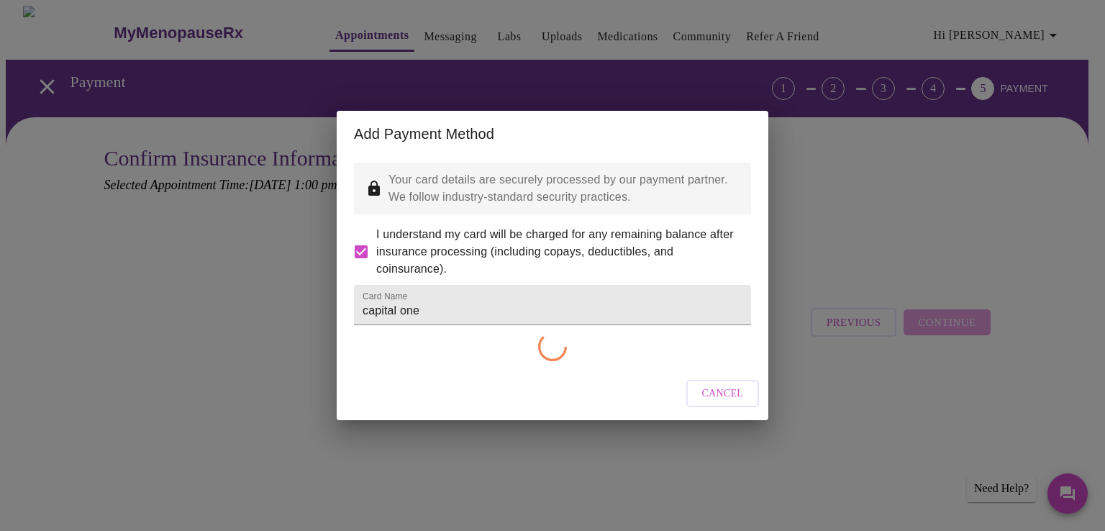
checkbox input "false"
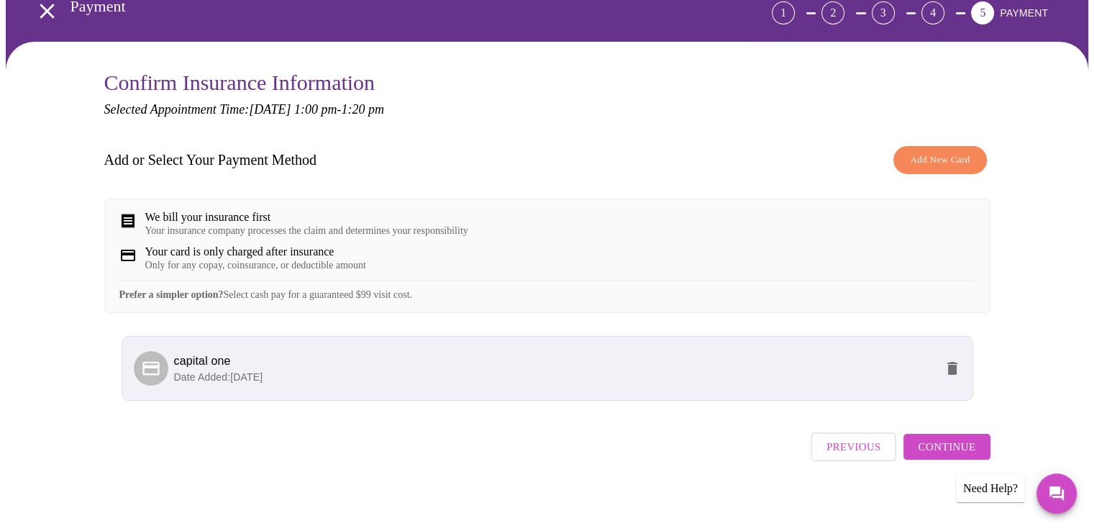
scroll to position [94, 0]
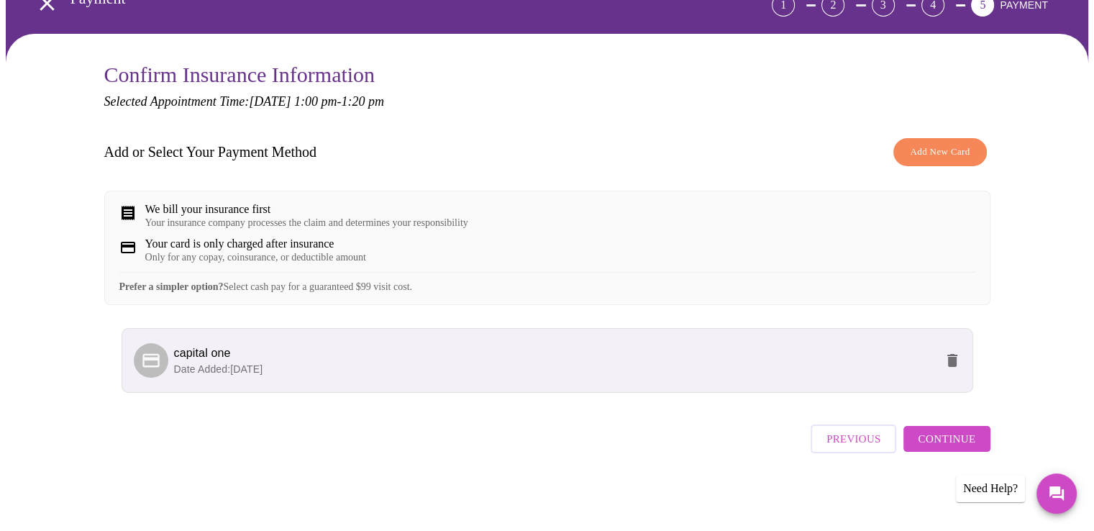
click at [942, 441] on span "Continue" at bounding box center [947, 438] width 58 height 19
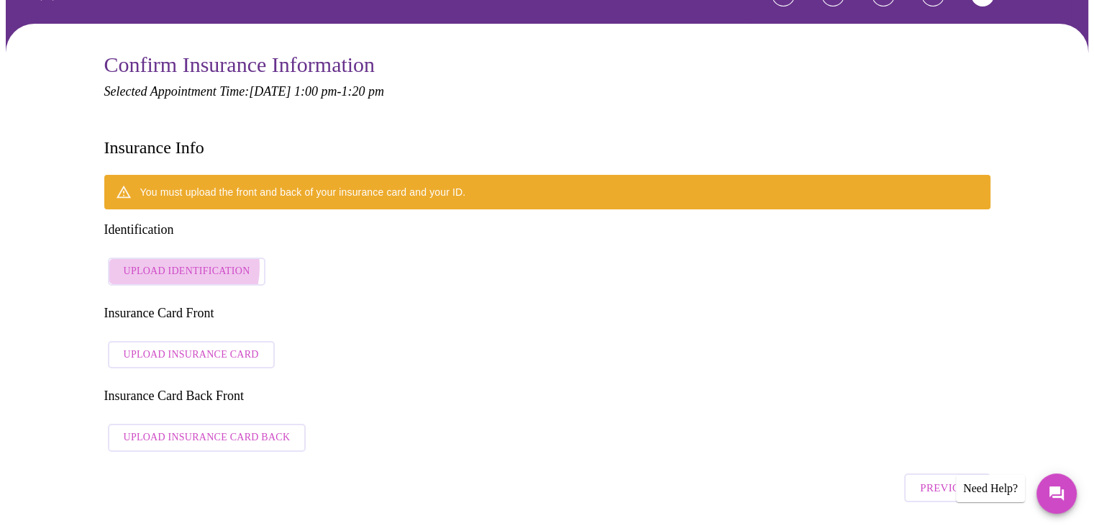
click at [167, 263] on span "Upload Identification" at bounding box center [187, 272] width 127 height 18
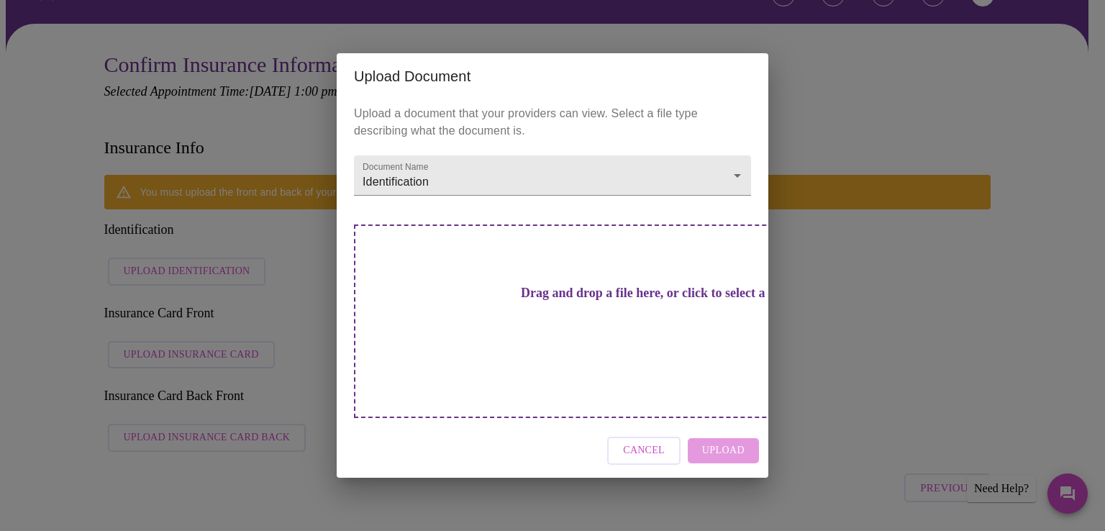
click at [904, 283] on div "Upload Document Upload a document that your providers can view. Select a file t…" at bounding box center [552, 265] width 1105 height 531
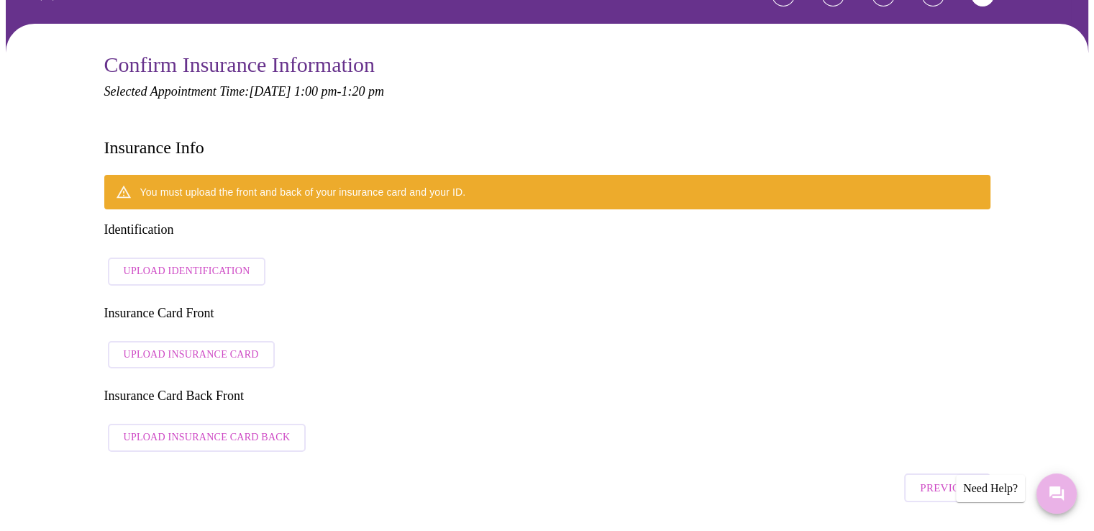
click at [1057, 483] on button "Messages" at bounding box center [1057, 493] width 40 height 40
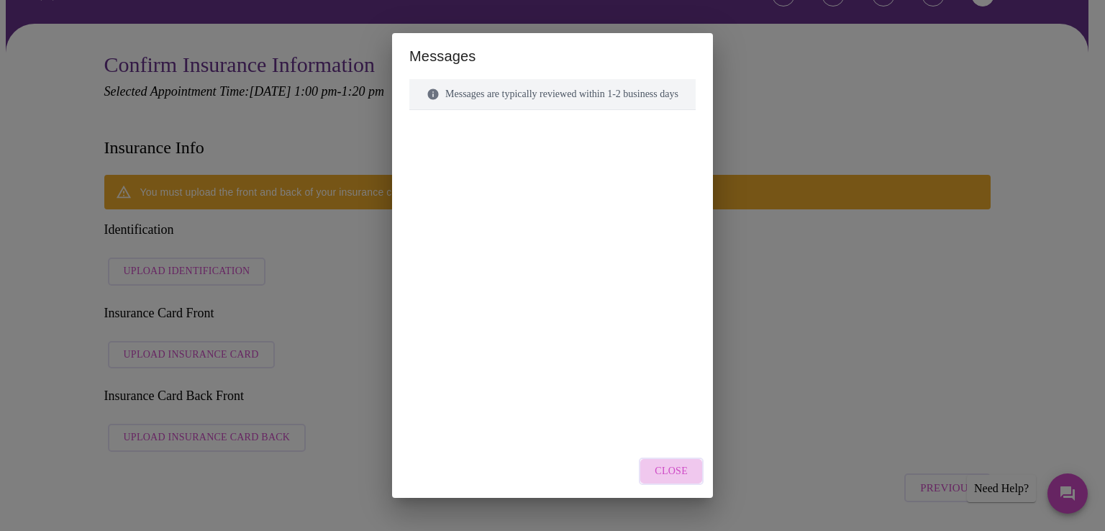
click at [675, 472] on span "Close" at bounding box center [671, 472] width 33 height 18
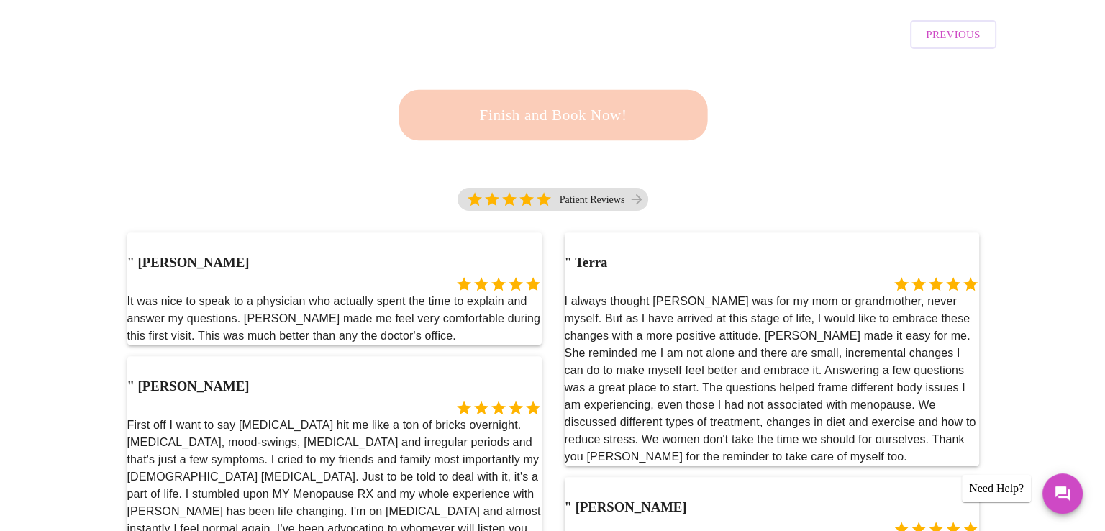
scroll to position [0, 0]
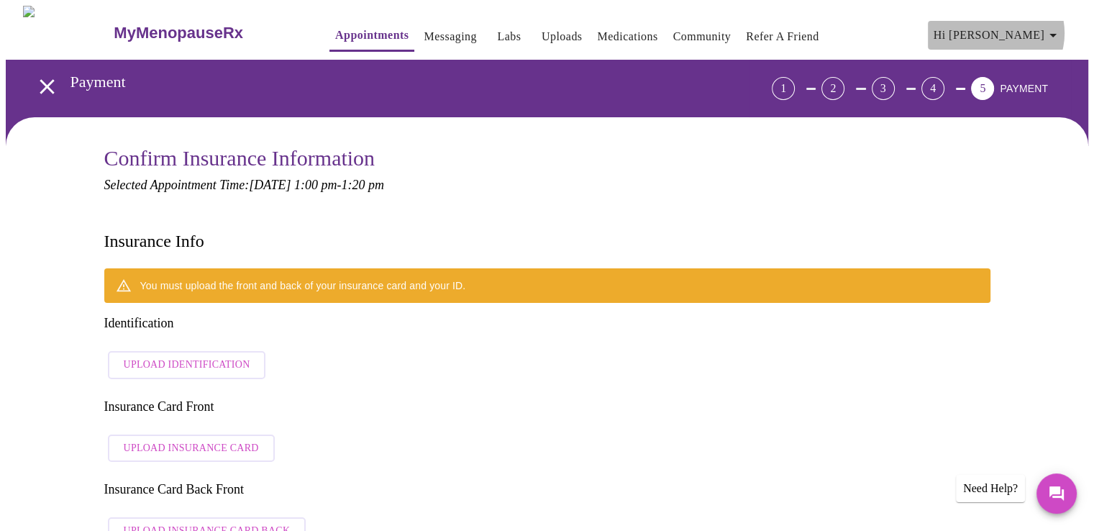
click at [1054, 27] on icon "button" at bounding box center [1052, 35] width 17 height 17
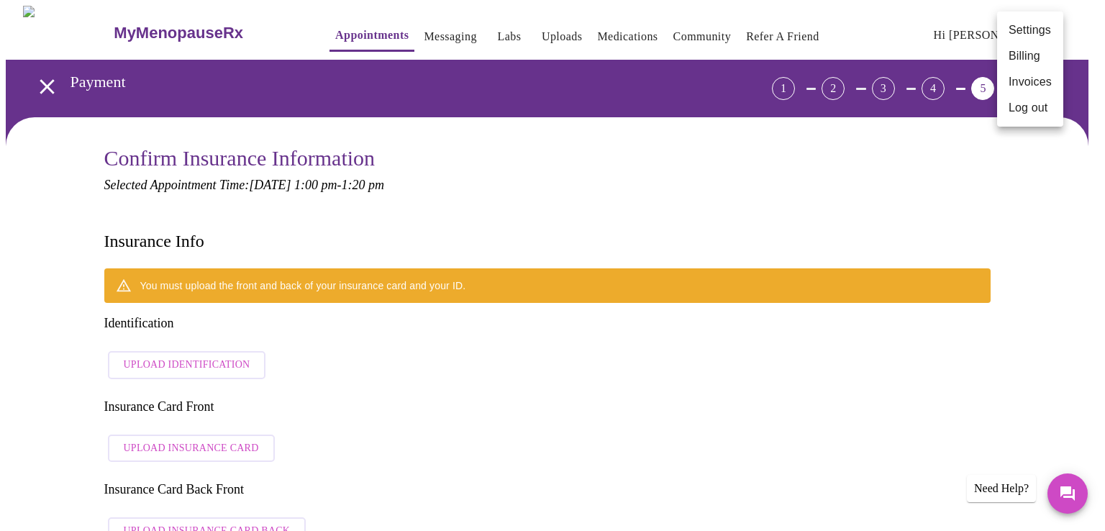
click at [1030, 110] on li "Log out" at bounding box center [1030, 108] width 66 height 26
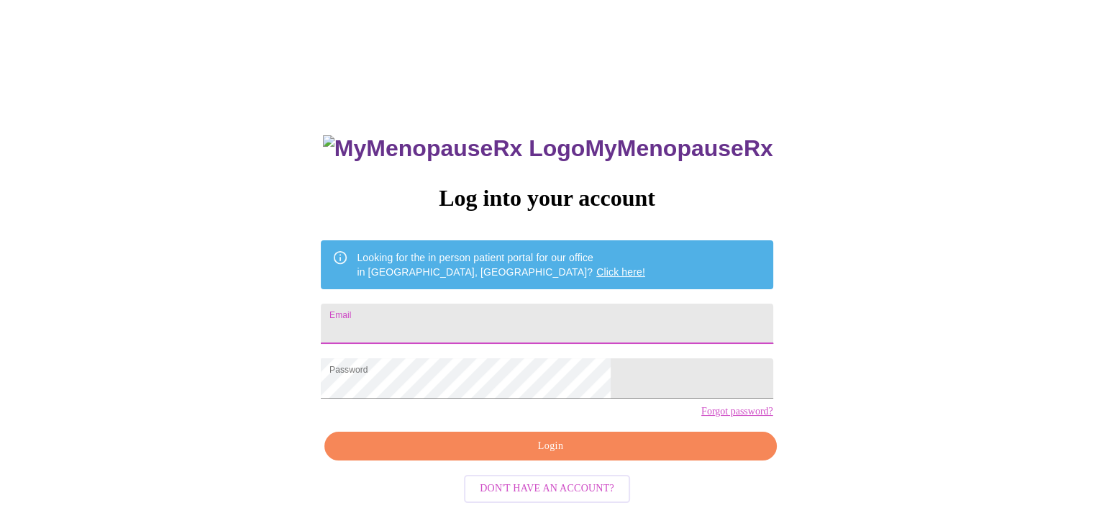
click at [431, 316] on input "Email" at bounding box center [547, 324] width 452 height 40
type input "[PERSON_NAME][EMAIL_ADDRESS][DOMAIN_NAME]"
click at [548, 455] on span "Login" at bounding box center [550, 446] width 419 height 18
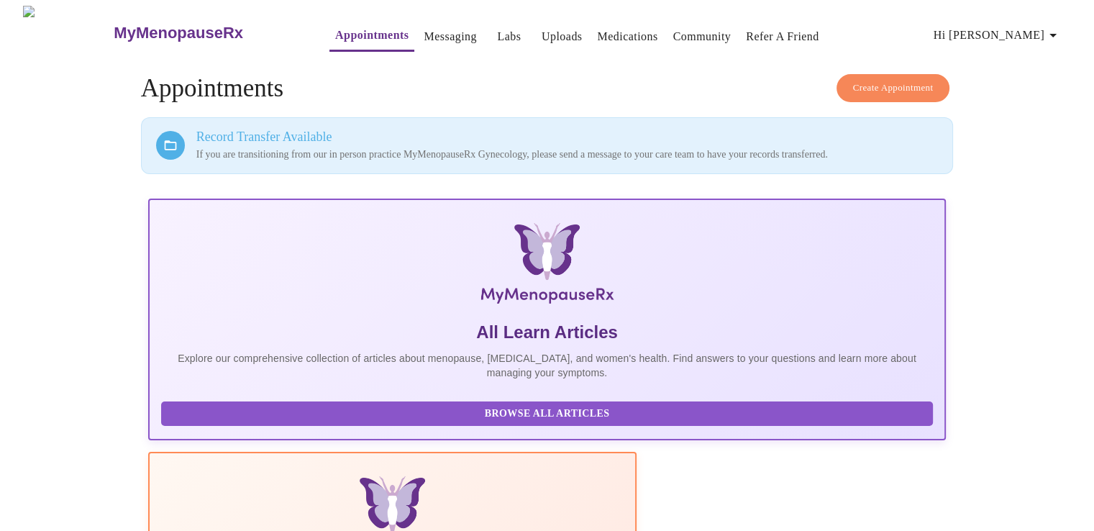
click at [542, 32] on link "Uploads" at bounding box center [562, 37] width 41 height 20
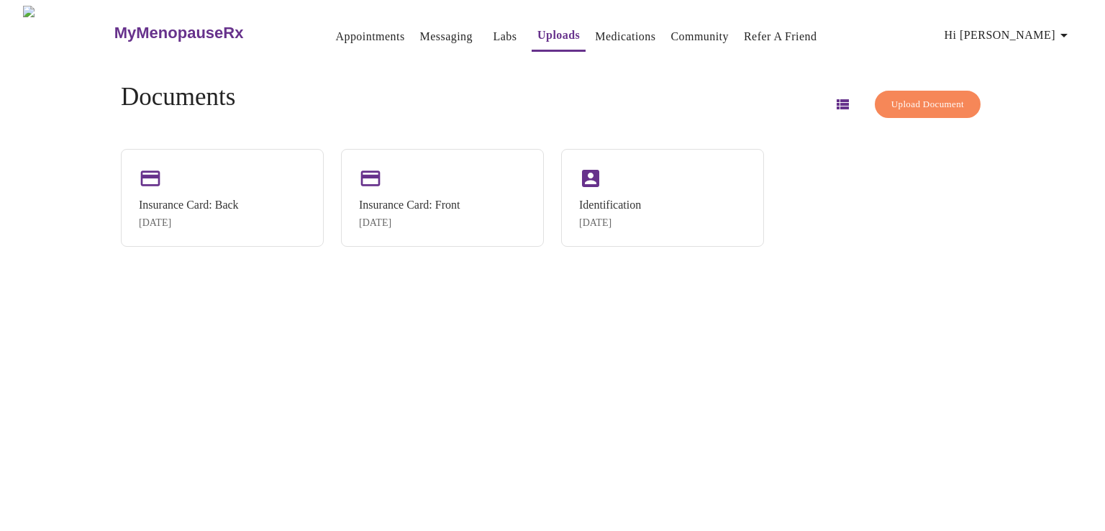
click at [595, 29] on link "Medications" at bounding box center [625, 37] width 60 height 20
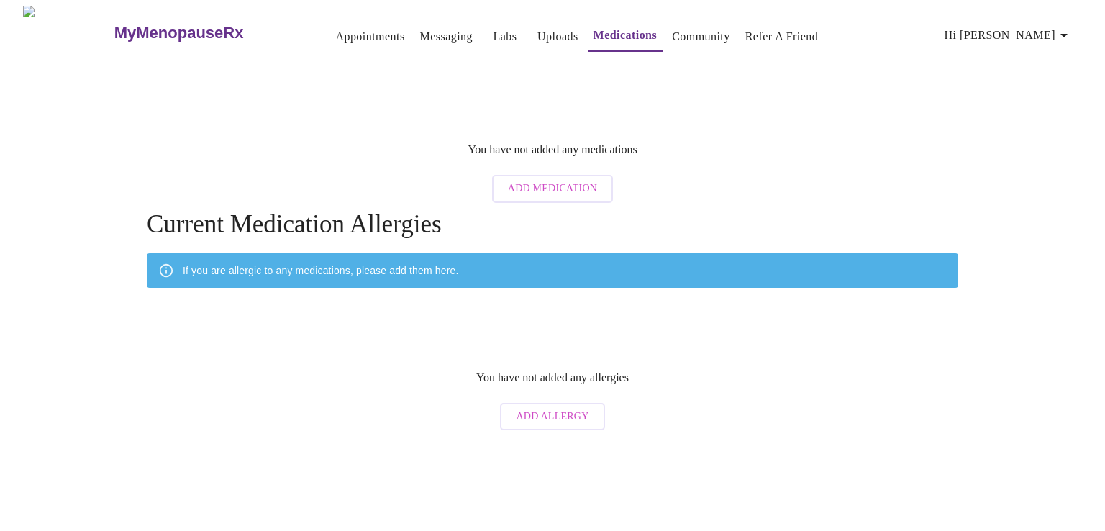
click at [554, 180] on span "Add Medication" at bounding box center [552, 189] width 89 height 18
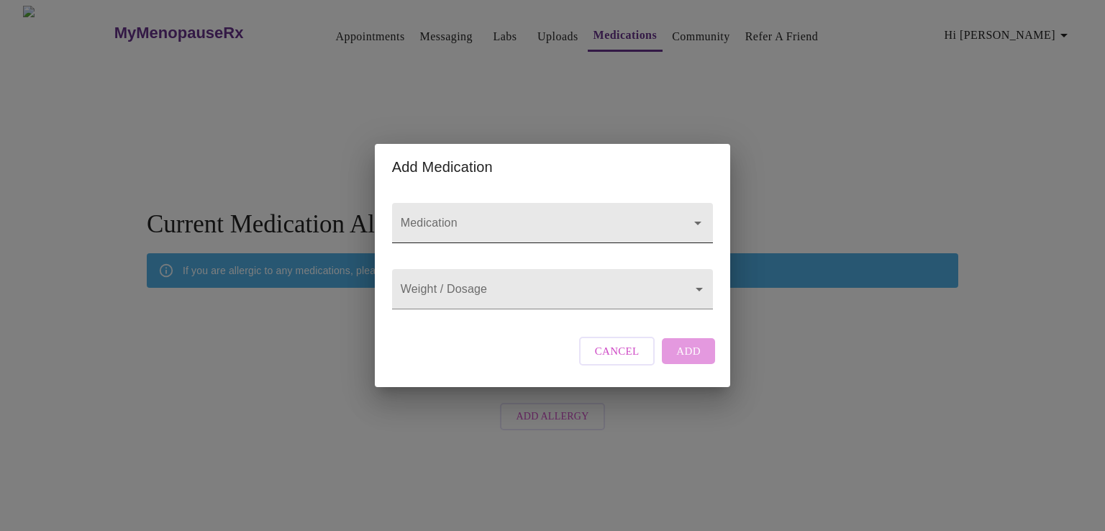
click at [586, 203] on div at bounding box center [552, 223] width 321 height 40
type input "Buproprion xl"
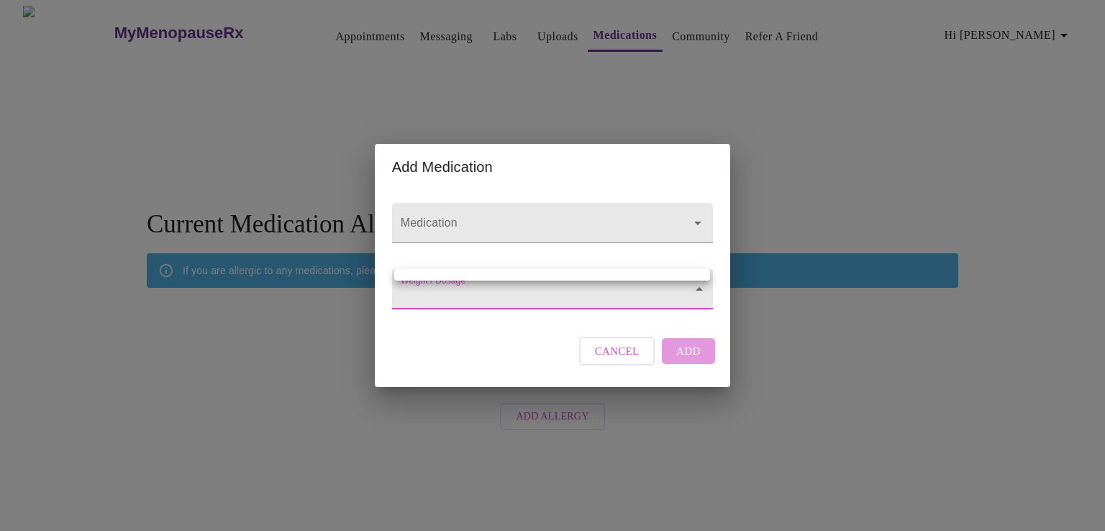
click at [465, 290] on body "MyMenopauseRx Appointments Messaging Labs Uploads Medications Community Refer a…" at bounding box center [552, 222] width 1093 height 432
click at [690, 206] on div at bounding box center [552, 265] width 1105 height 531
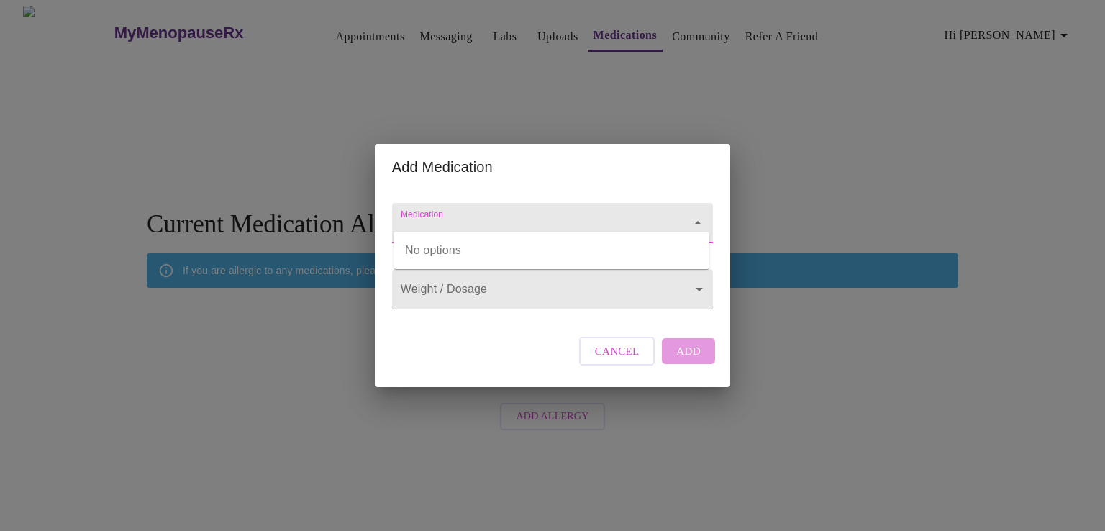
click at [634, 217] on input "Medication" at bounding box center [532, 230] width 268 height 27
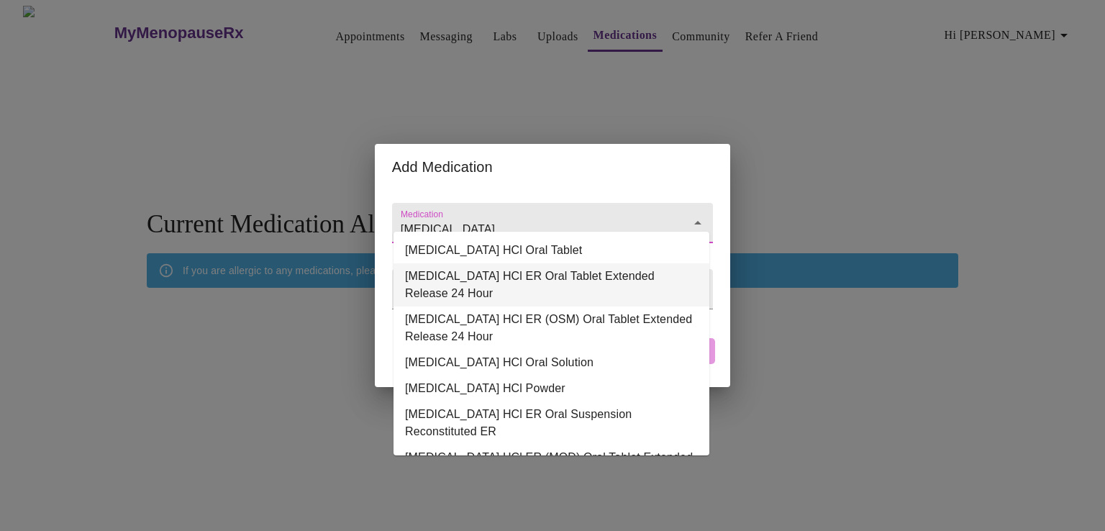
click at [498, 273] on li "[MEDICAL_DATA] HCl ER Oral Tablet Extended Release 24 Hour" at bounding box center [551, 284] width 316 height 43
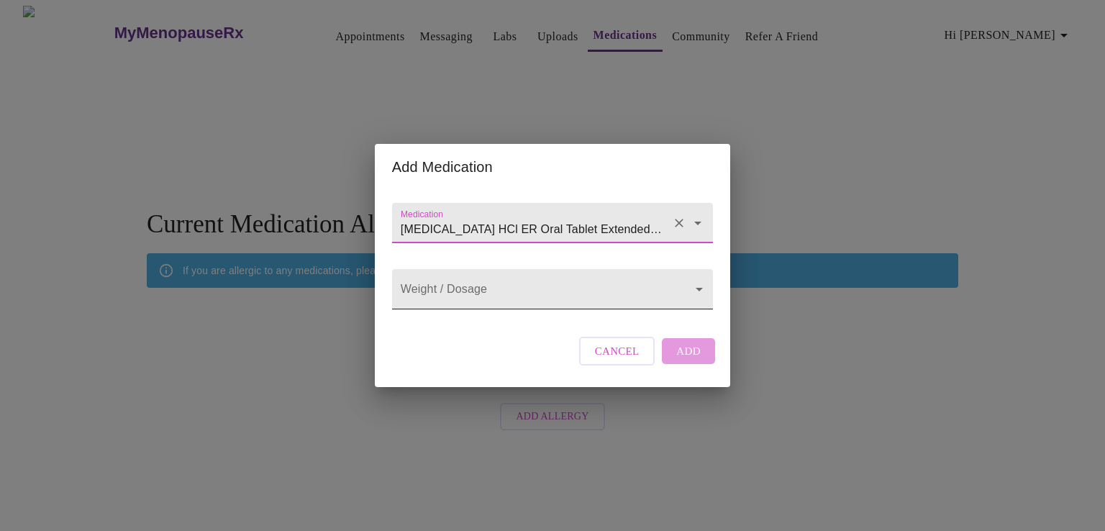
type input "[MEDICAL_DATA] HCl ER Oral Tablet Extended Release 24 Hour"
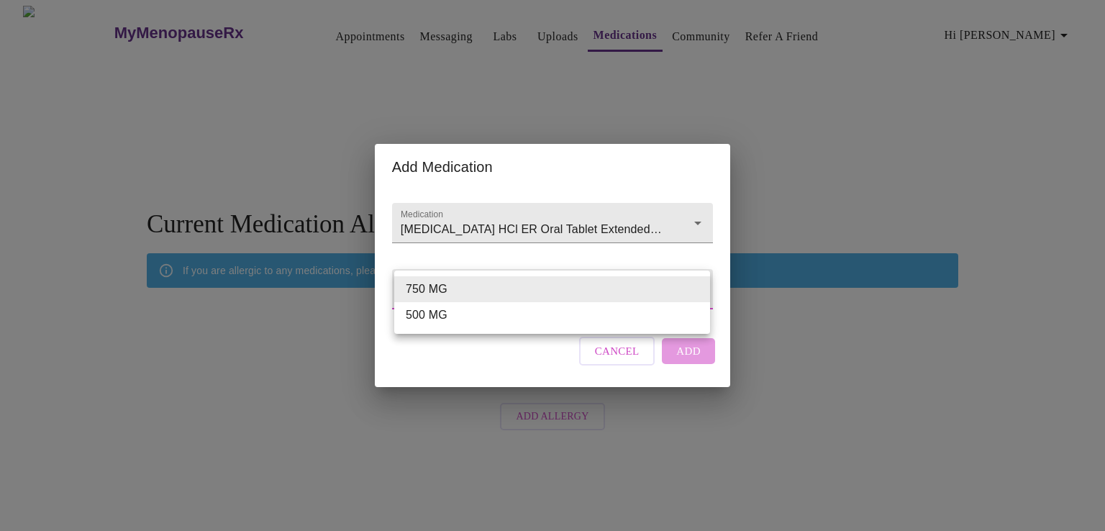
click at [692, 287] on body "MyMenopauseRx Appointments Messaging Labs Uploads Medications Community Refer a…" at bounding box center [552, 222] width 1093 height 432
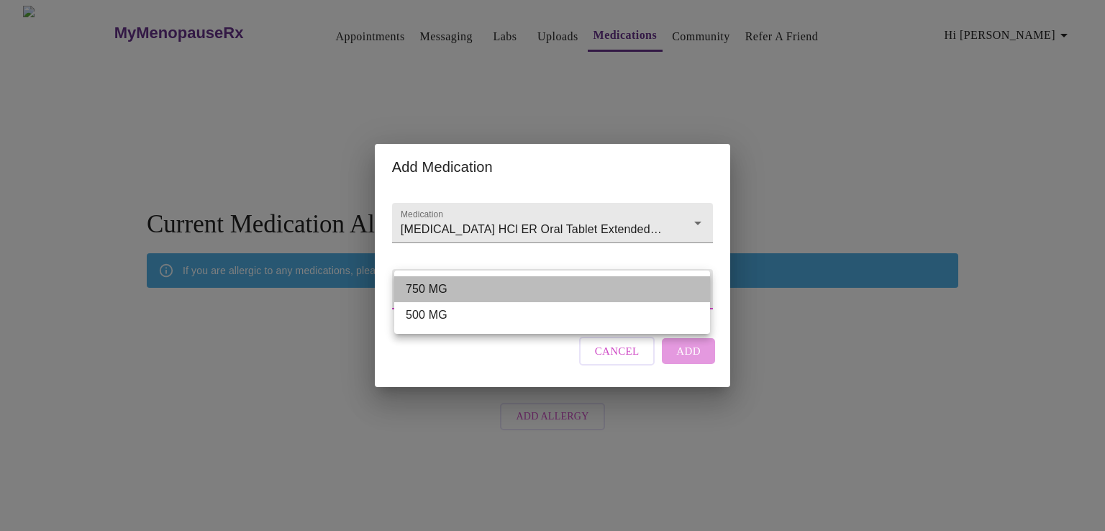
click at [437, 285] on li "750 MG" at bounding box center [552, 289] width 316 height 26
type input "750 MG"
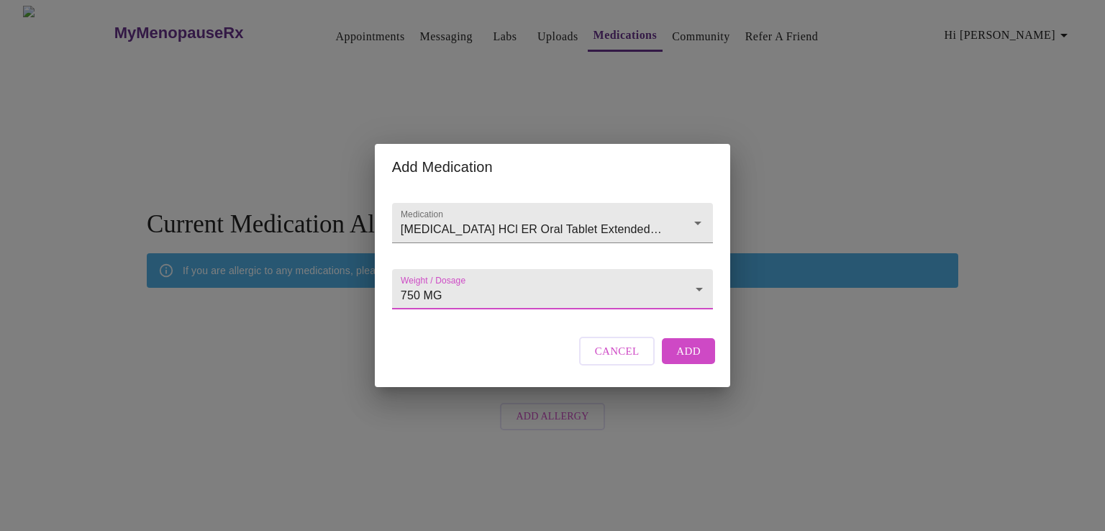
click at [674, 360] on button "Add" at bounding box center [688, 351] width 53 height 26
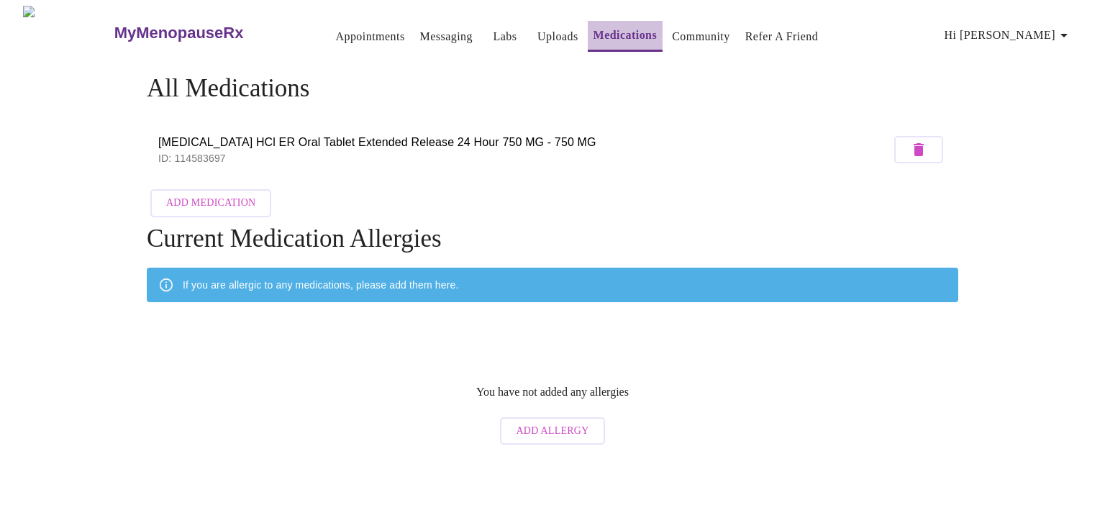
click at [593, 31] on link "Medications" at bounding box center [625, 35] width 64 height 20
click at [234, 199] on span "Add Medication" at bounding box center [210, 203] width 89 height 18
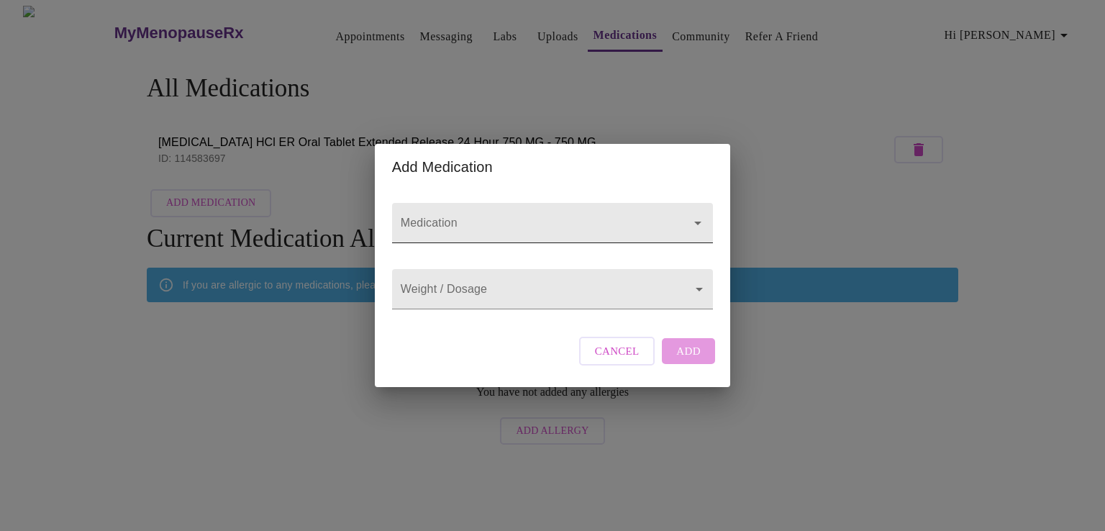
click at [477, 217] on input "Medication" at bounding box center [532, 230] width 268 height 27
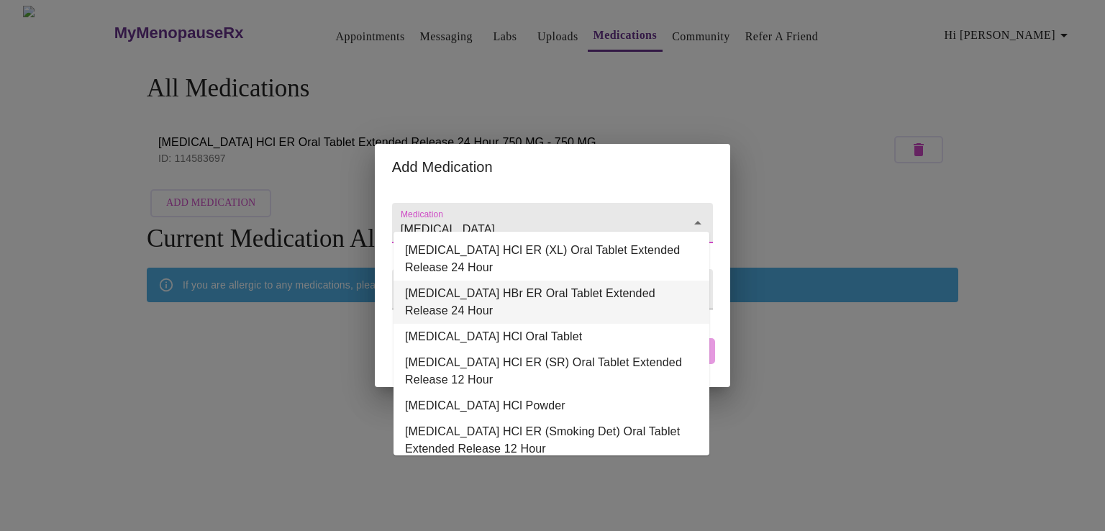
scroll to position [23, 0]
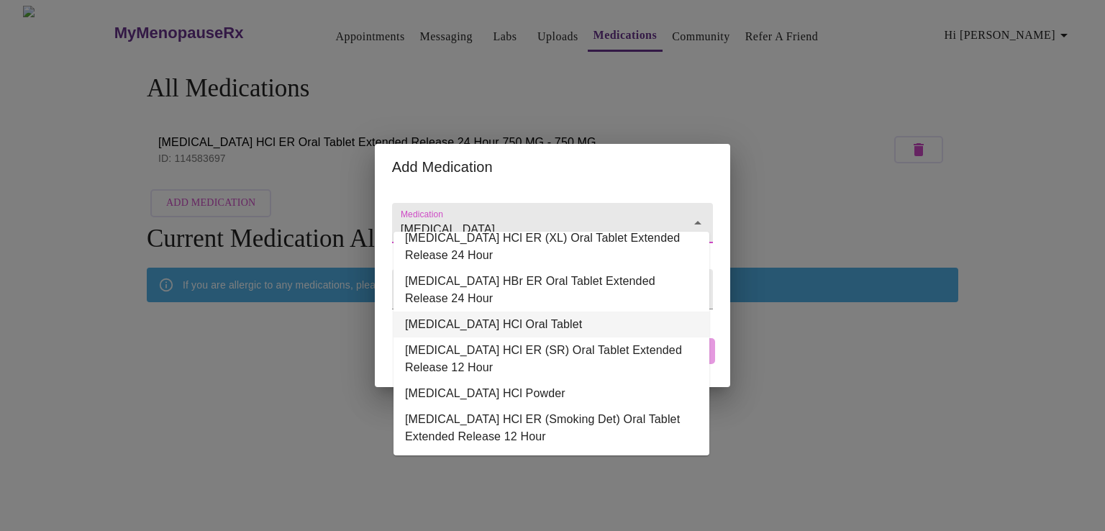
drag, startPoint x: 696, startPoint y: 413, endPoint x: 710, endPoint y: 251, distance: 162.5
click at [710, 251] on body "MyMenopauseRx Appointments Messaging Labs Uploads Medications Community Refer a…" at bounding box center [552, 229] width 1093 height 446
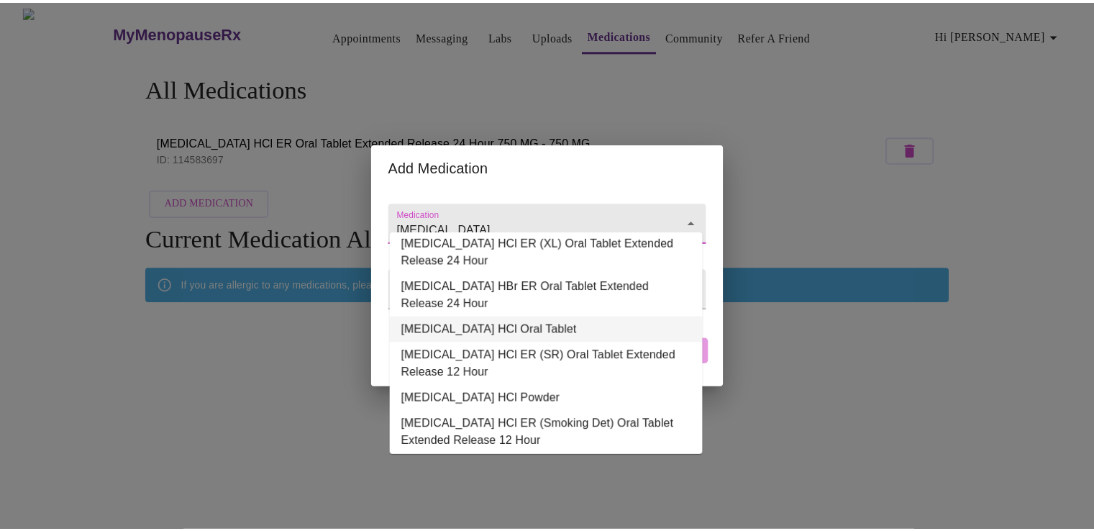
scroll to position [0, 0]
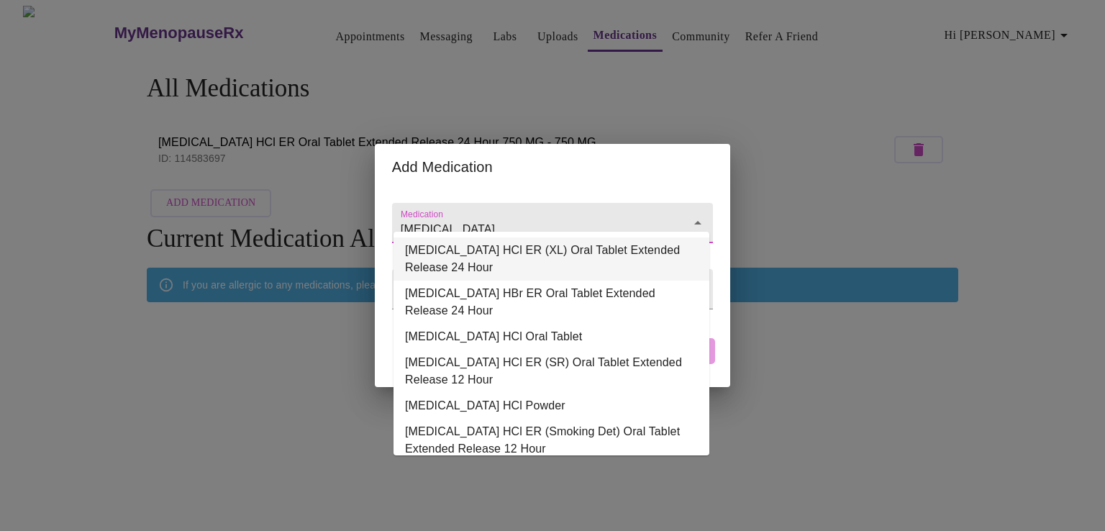
click at [499, 250] on li "[MEDICAL_DATA] HCl ER (XL) Oral Tablet Extended Release 24 Hour" at bounding box center [551, 258] width 316 height 43
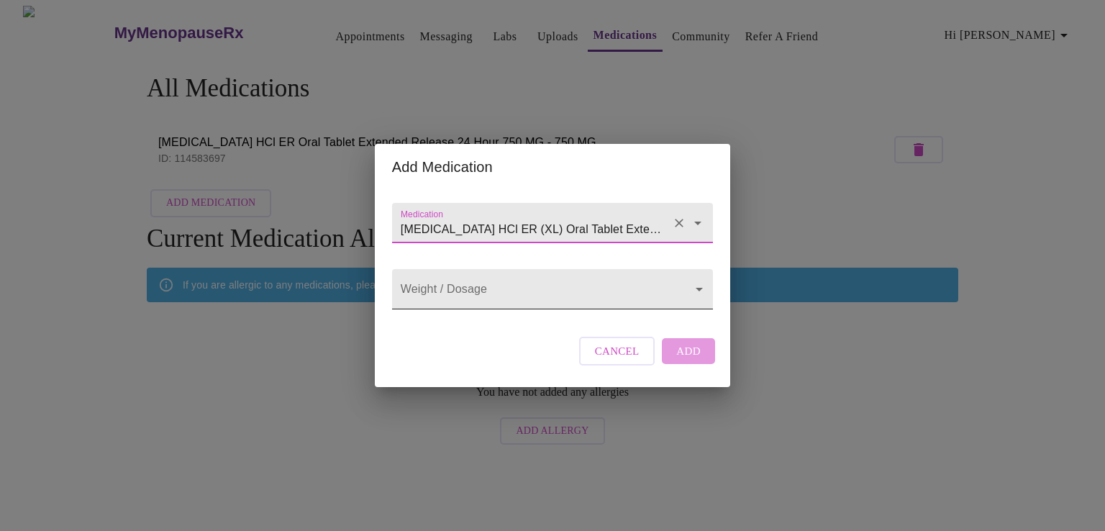
type input "[MEDICAL_DATA] HCl ER (XL) Oral Tablet Extended Release 24 Hour"
click at [478, 288] on body "MyMenopauseRx Appointments Messaging Labs Uploads Medications Community Refer a…" at bounding box center [552, 229] width 1093 height 446
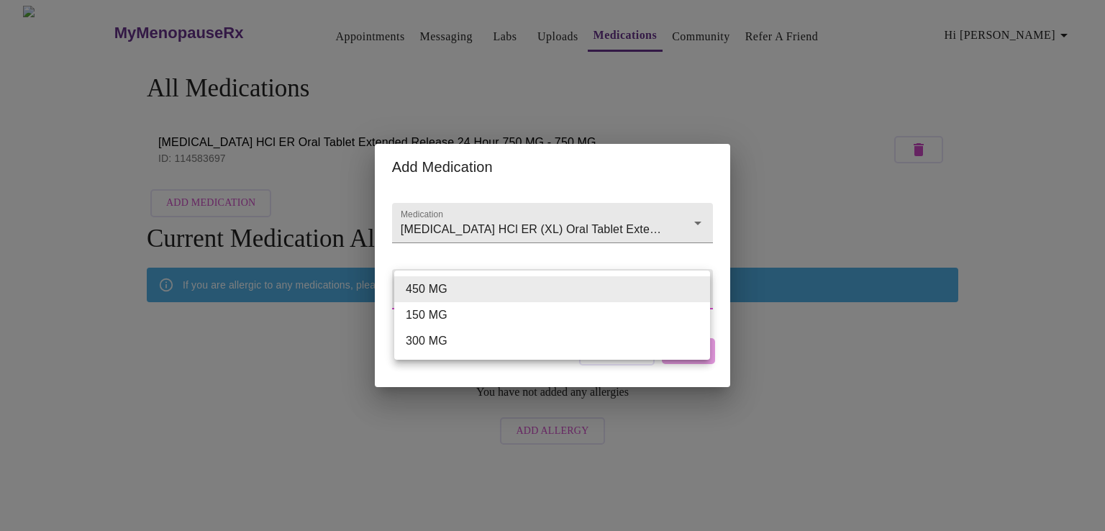
click at [422, 341] on li "300 MG" at bounding box center [552, 341] width 316 height 26
type input "300 MG"
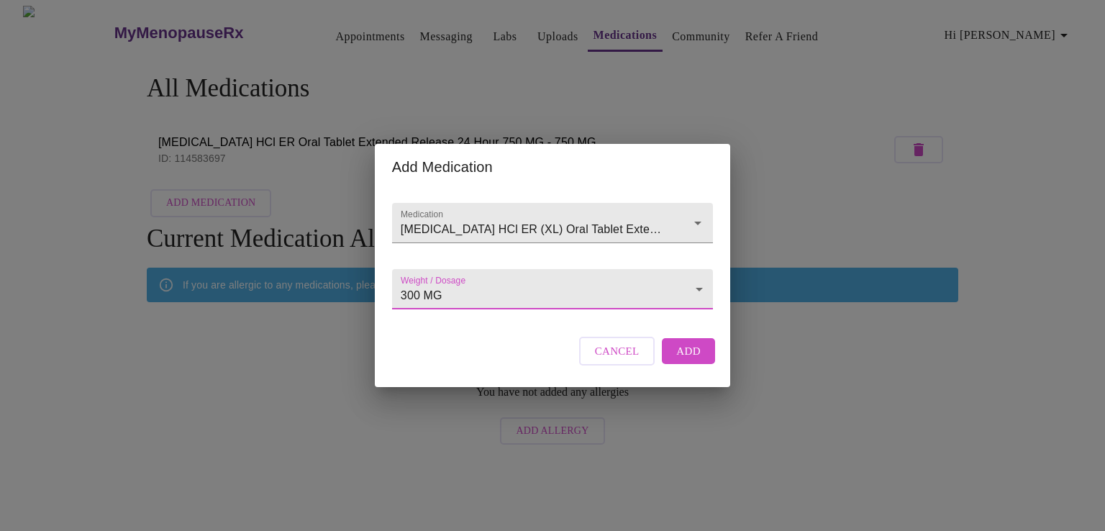
click at [696, 360] on span "Add" at bounding box center [688, 351] width 24 height 19
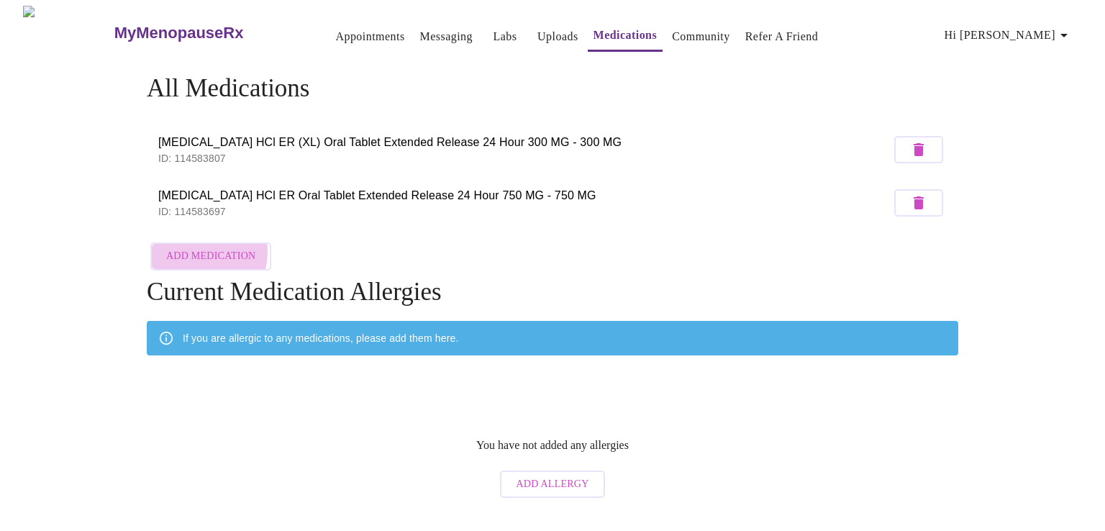
click at [204, 247] on span "Add Medication" at bounding box center [210, 256] width 89 height 18
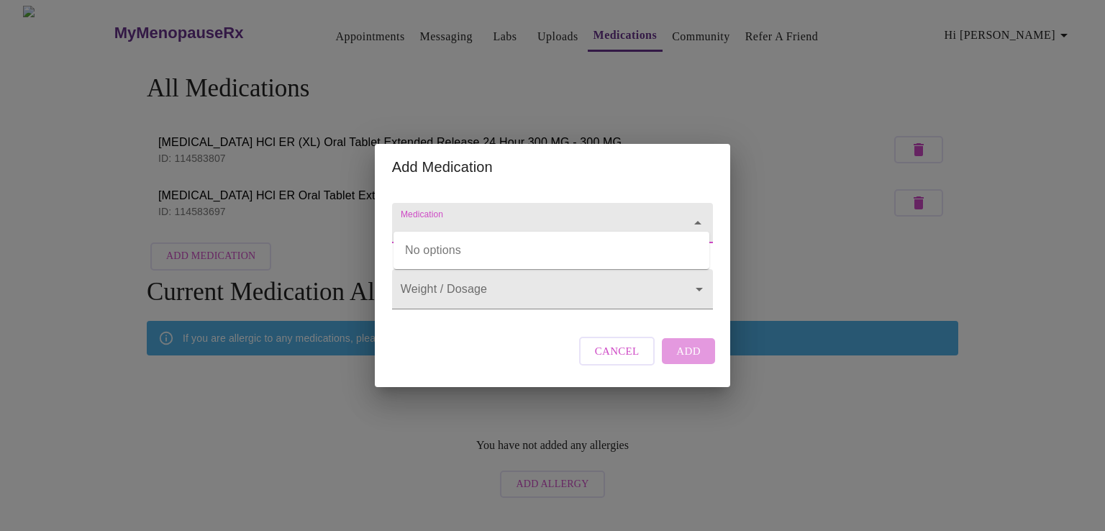
click at [417, 220] on input "Medication" at bounding box center [532, 230] width 268 height 27
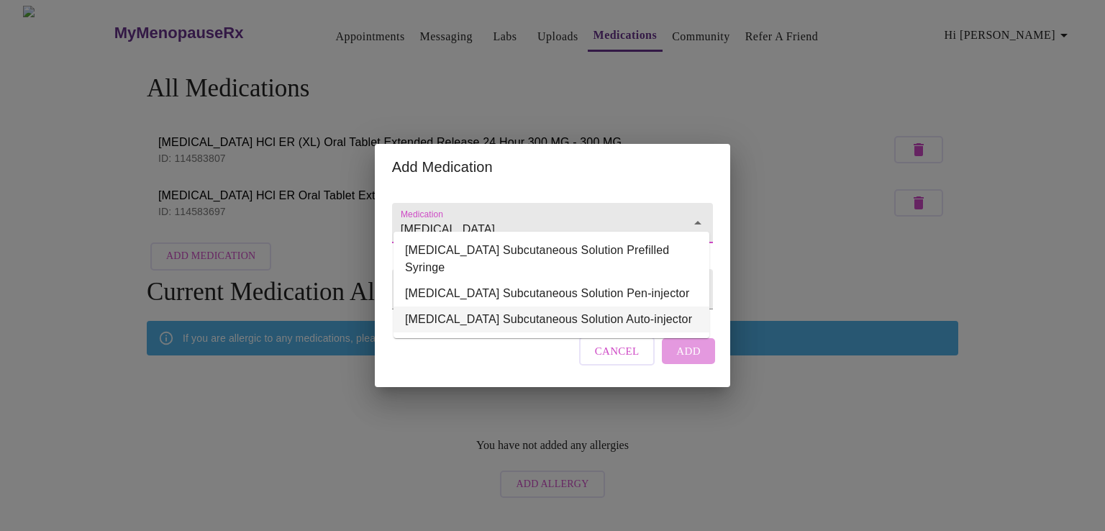
click at [447, 306] on li "[MEDICAL_DATA] Subcutaneous Solution Auto-injector" at bounding box center [551, 319] width 316 height 26
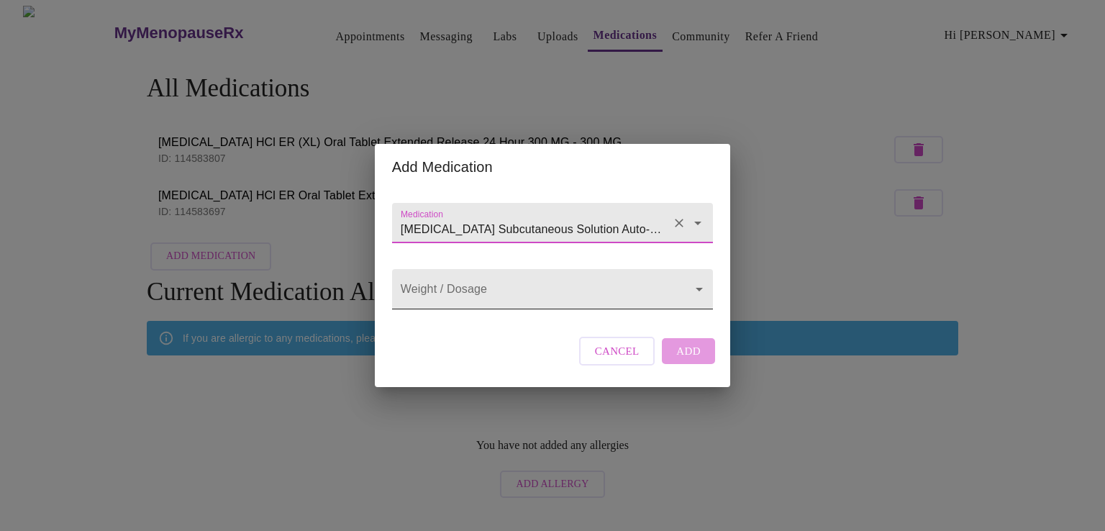
type input "[MEDICAL_DATA] Subcutaneous Solution Auto-injector"
click at [449, 290] on body "MyMenopauseRx Appointments Messaging Labs Uploads Medications Community Refer a…" at bounding box center [552, 255] width 1093 height 499
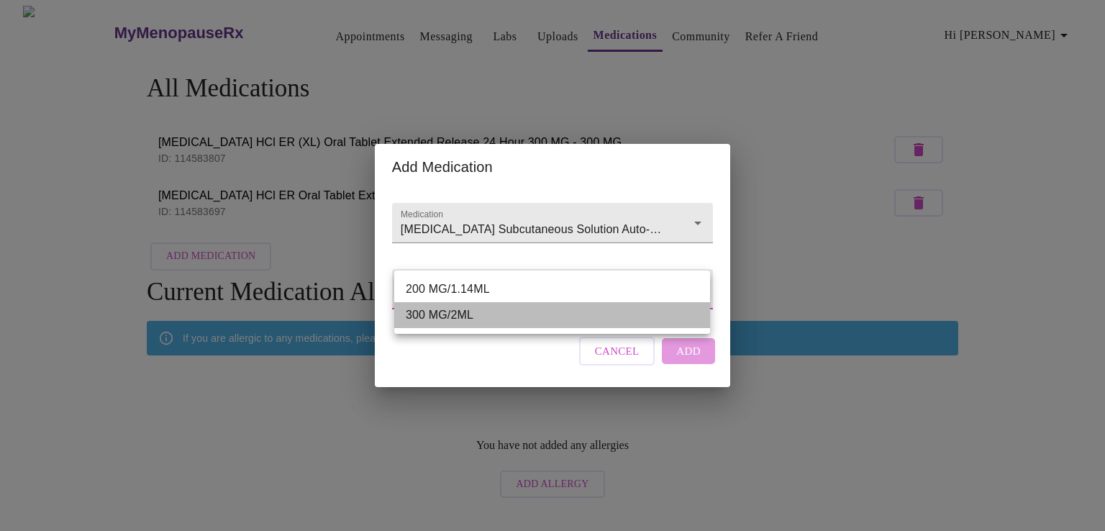
click at [443, 314] on li "300 MG/2ML" at bounding box center [552, 315] width 316 height 26
type input "300 MG/2ML"
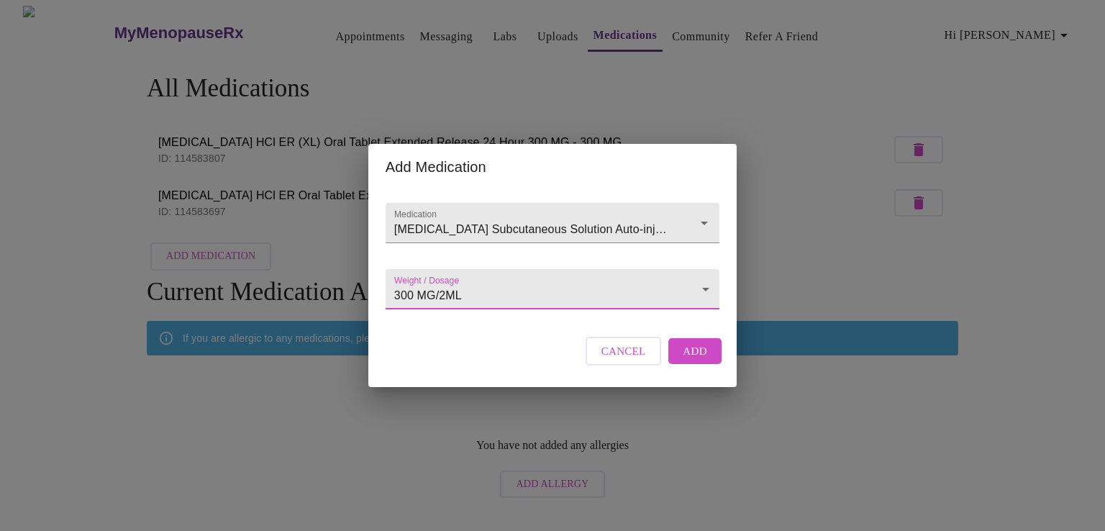
click at [687, 360] on span "Add" at bounding box center [695, 351] width 24 height 19
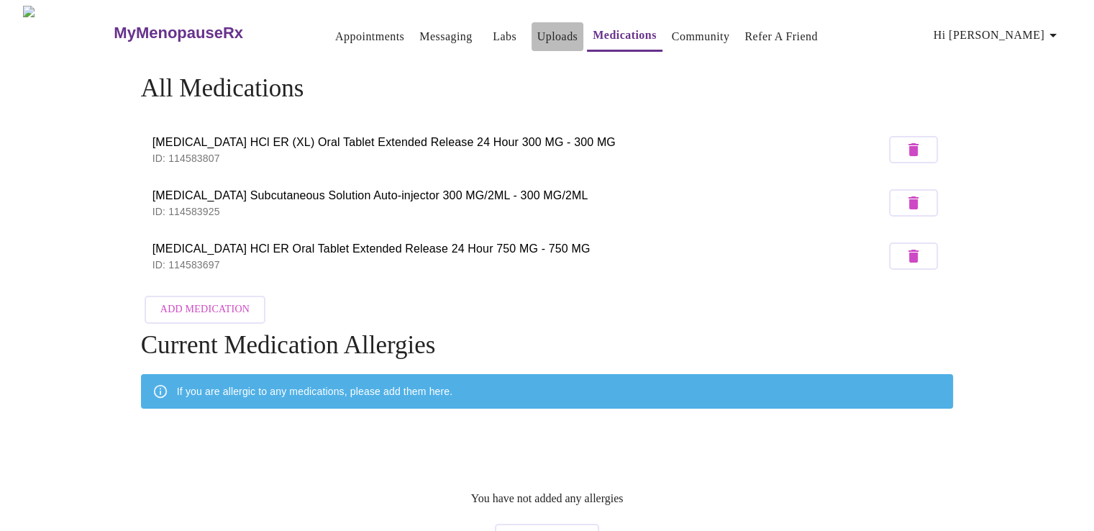
click at [537, 32] on link "Uploads" at bounding box center [557, 37] width 41 height 20
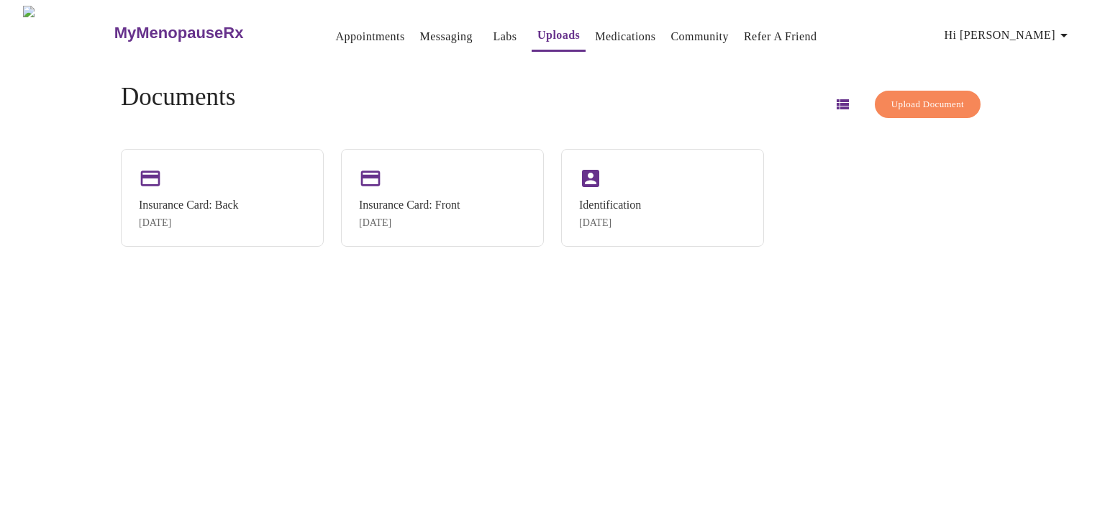
click at [493, 27] on link "Labs" at bounding box center [505, 37] width 24 height 20
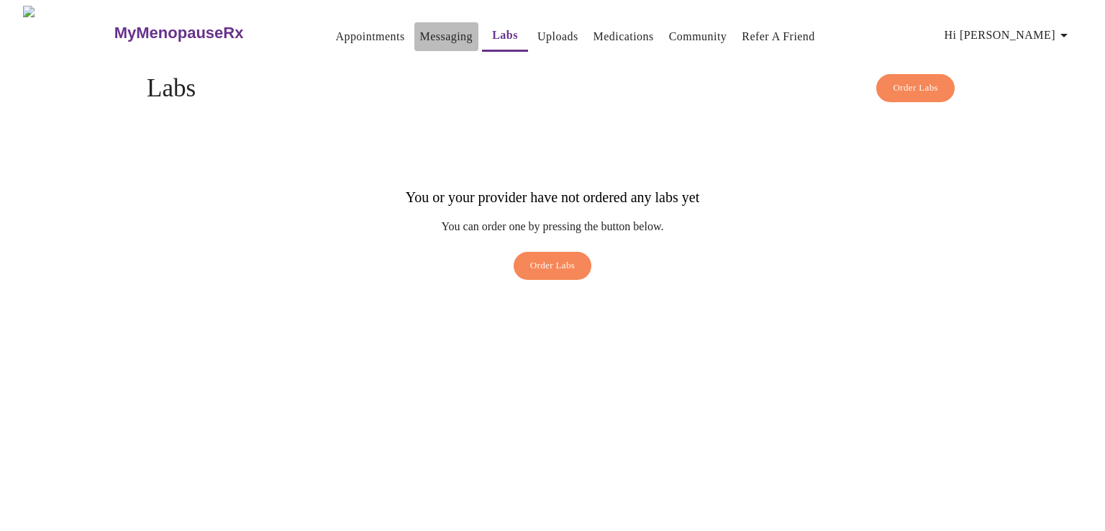
click at [424, 27] on link "Messaging" at bounding box center [446, 37] width 53 height 20
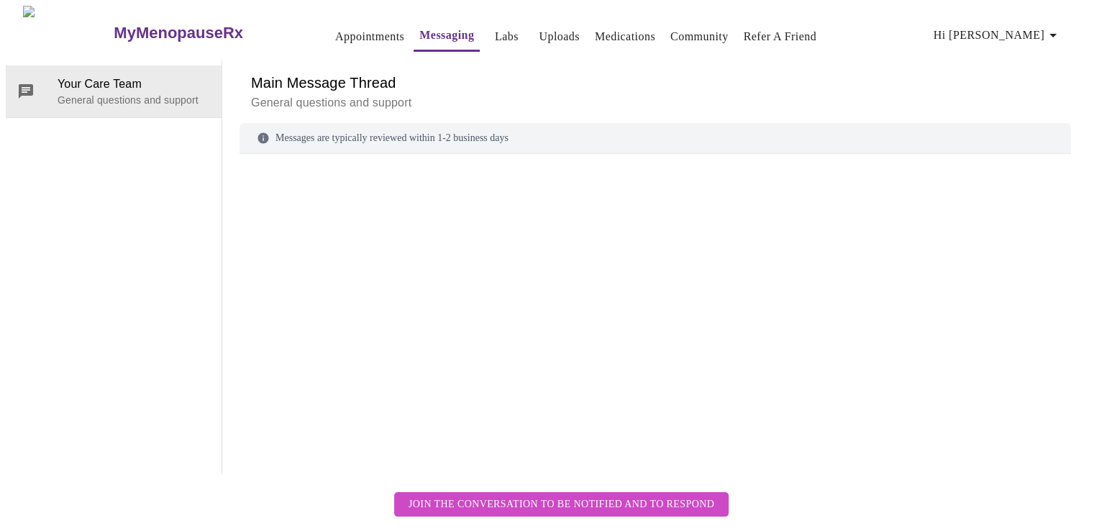
scroll to position [54, 0]
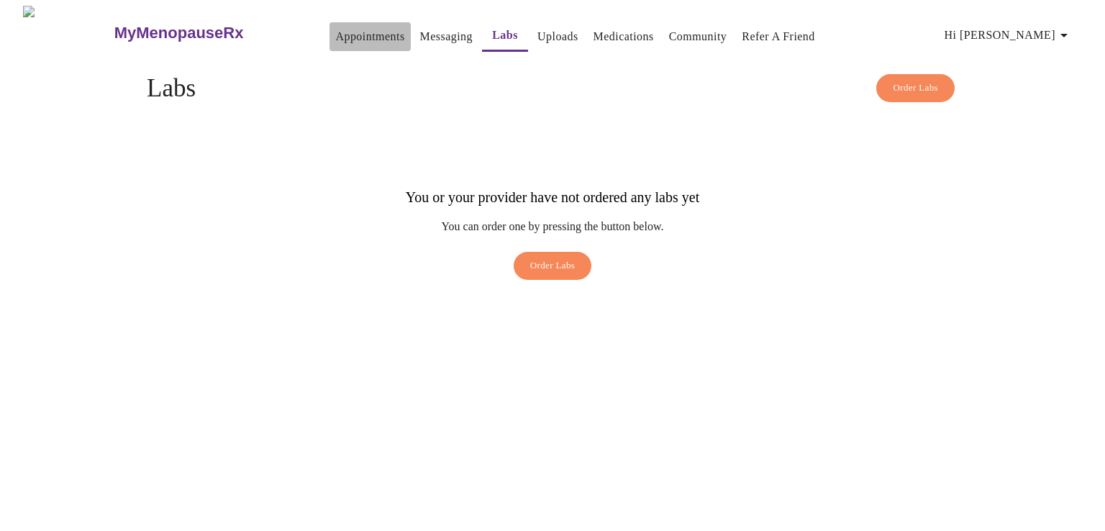
click at [335, 27] on link "Appointments" at bounding box center [369, 37] width 69 height 20
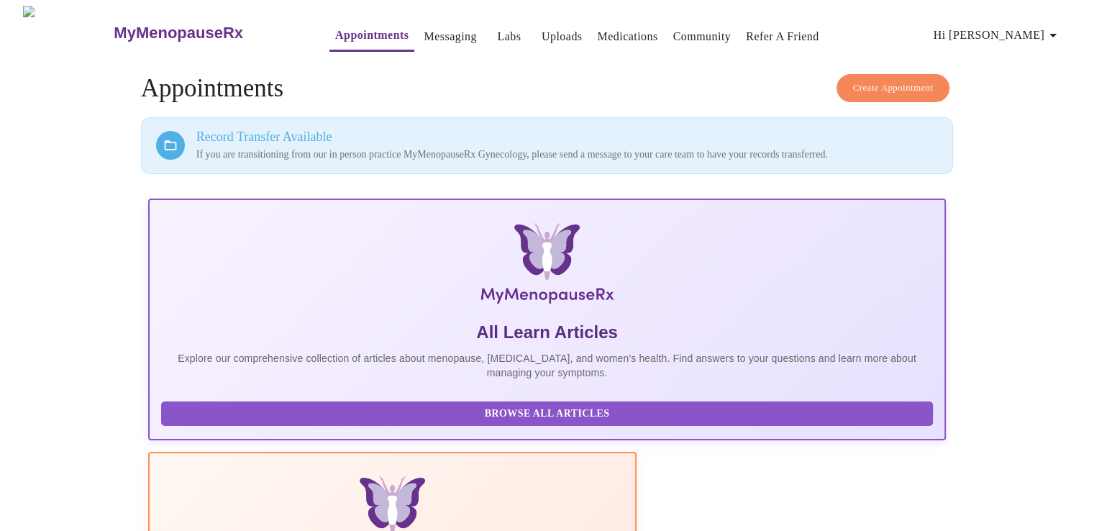
scroll to position [83, 0]
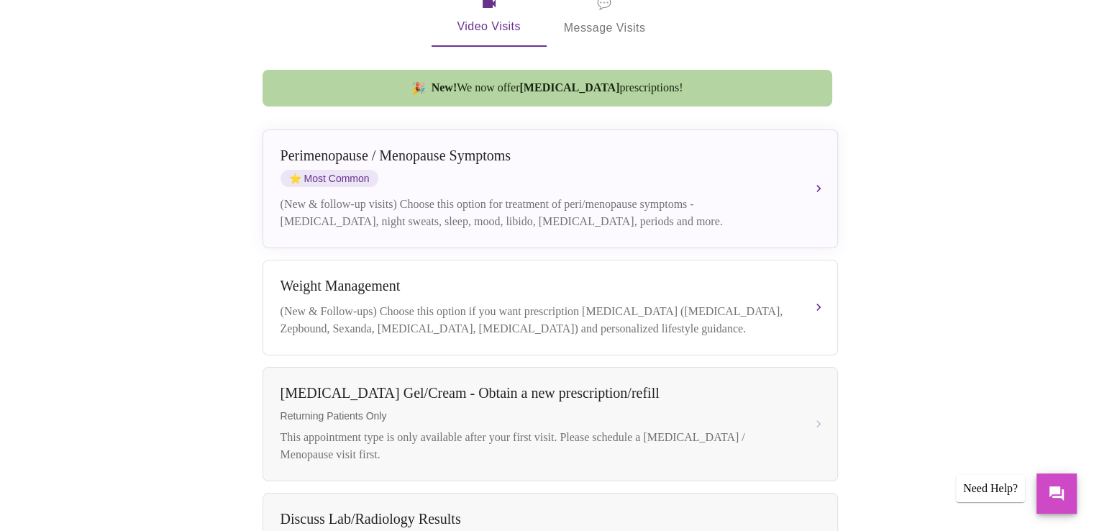
scroll to position [297, 0]
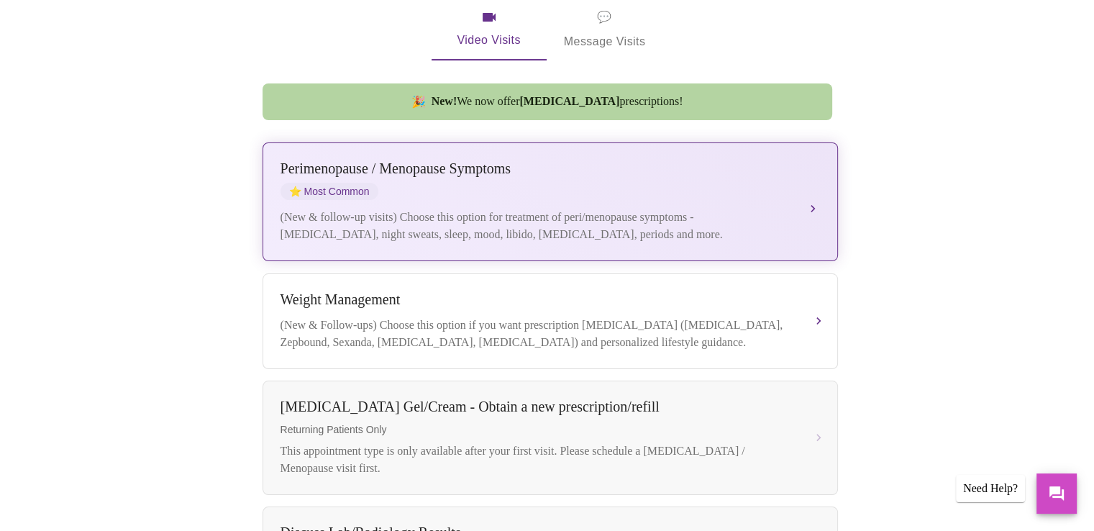
click at [495, 161] on div "[MEDICAL_DATA] / Menopause Symptoms ⭐ Most Common" at bounding box center [536, 180] width 511 height 40
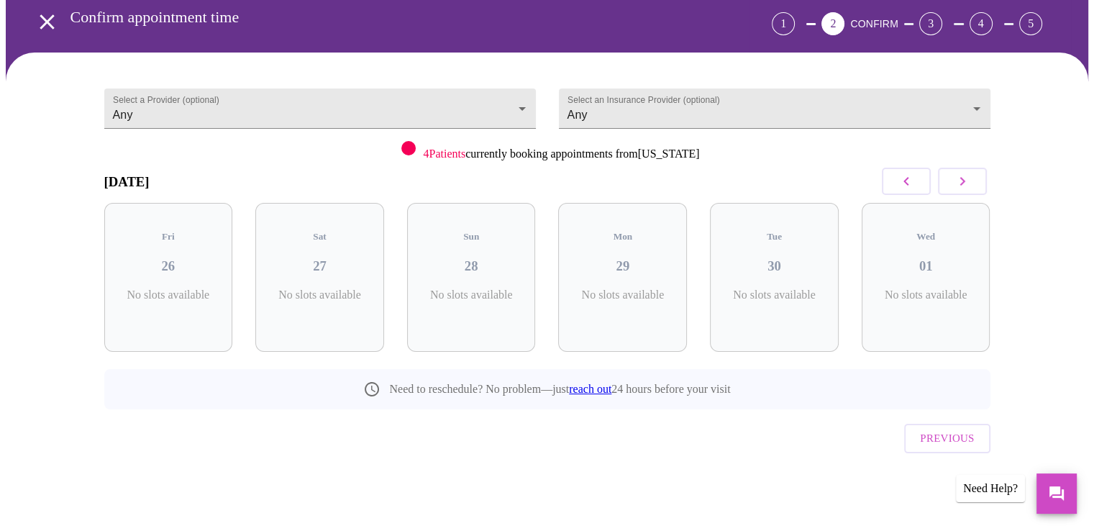
scroll to position [34, 0]
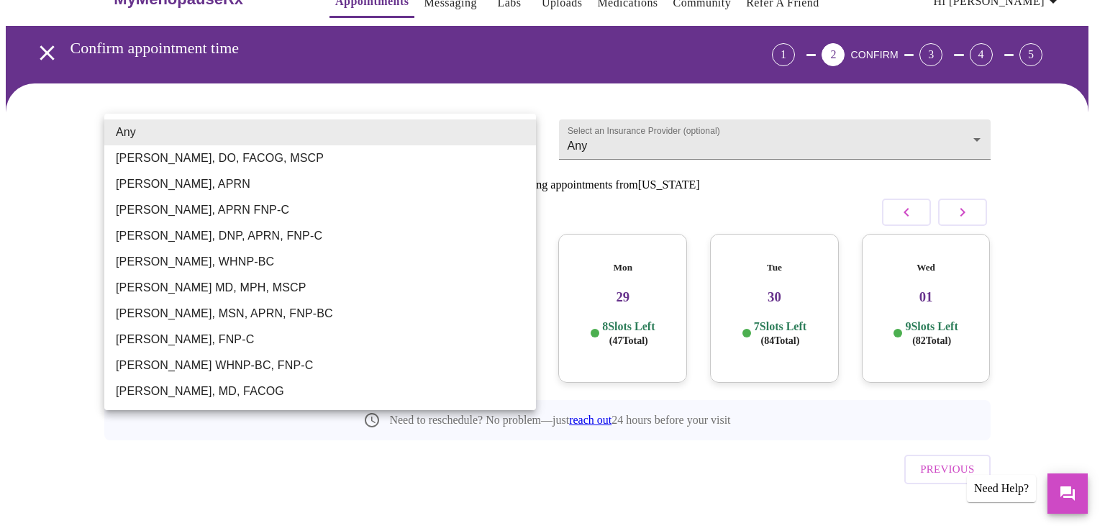
click at [506, 132] on body "MyMenopauseRx Appointments Messaging Labs Uploads Medications Community Refer a…" at bounding box center [552, 264] width 1093 height 584
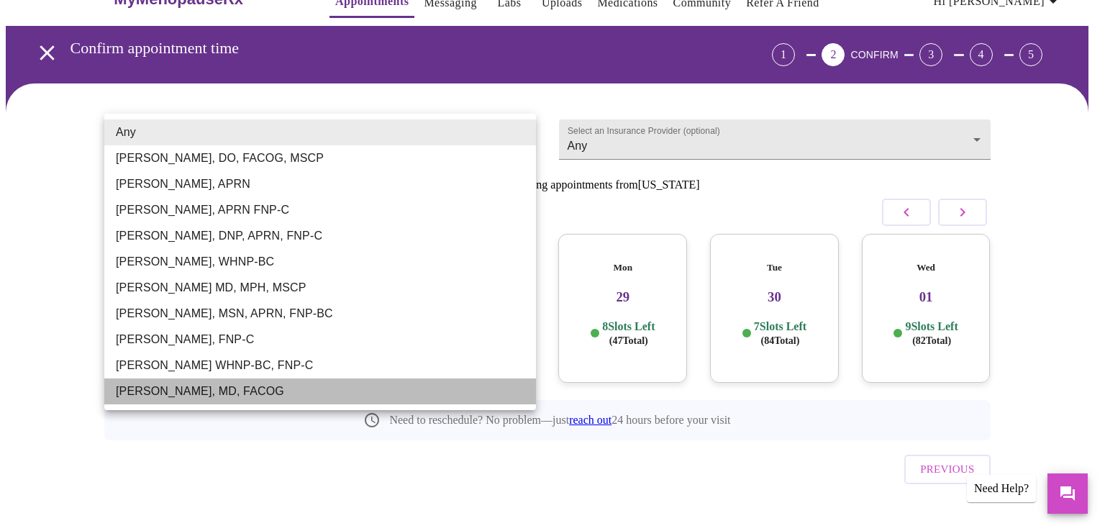
click at [265, 389] on li "[PERSON_NAME], MD, FACOG" at bounding box center [320, 391] width 432 height 26
type input "[PERSON_NAME], MD, FACOG"
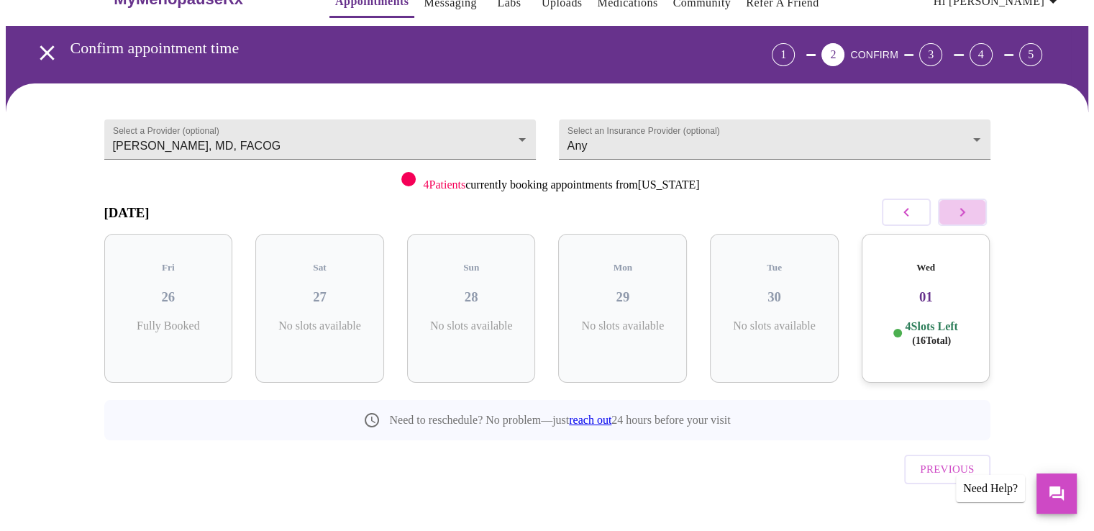
click at [965, 205] on icon "button" at bounding box center [962, 212] width 17 height 17
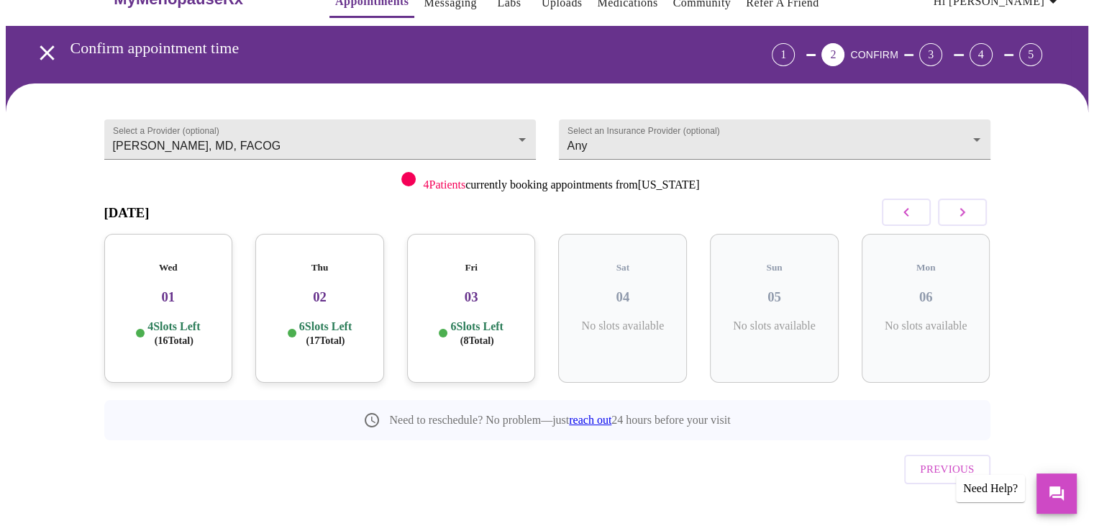
click at [324, 294] on div "Thu 02 6 Slots Left ( 17 Total)" at bounding box center [319, 308] width 129 height 149
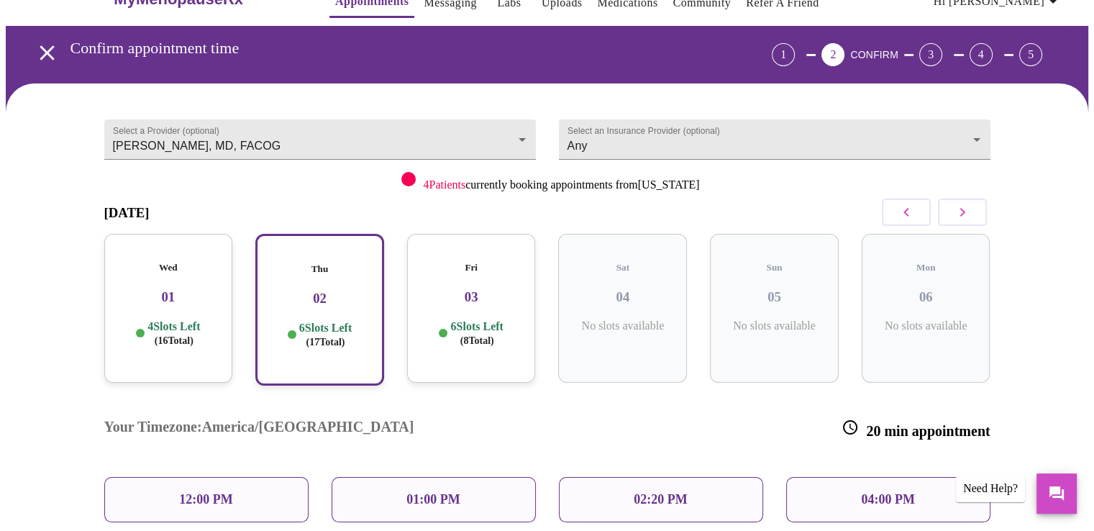
click at [424, 492] on p "01:00 PM" at bounding box center [432, 499] width 53 height 15
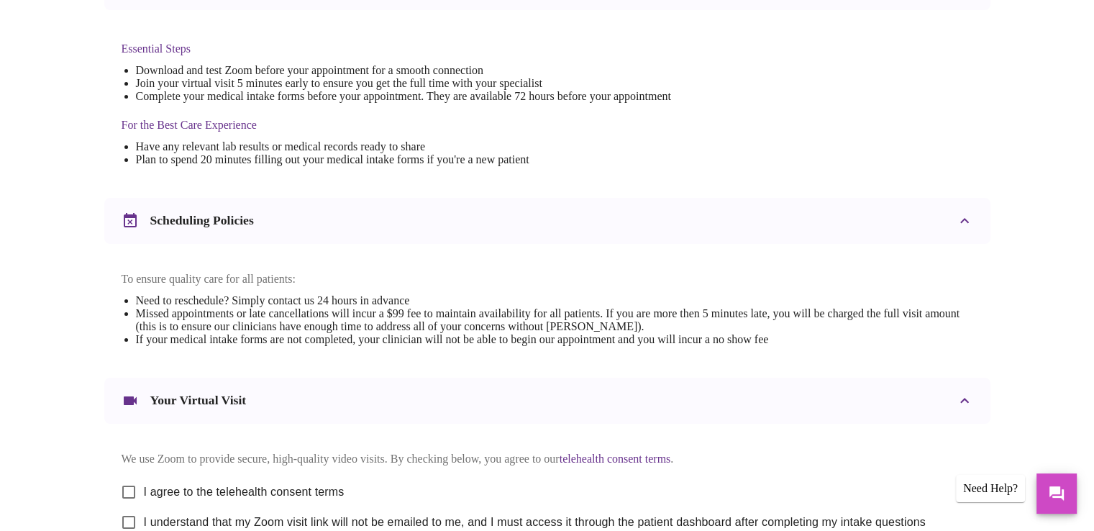
scroll to position [511, 0]
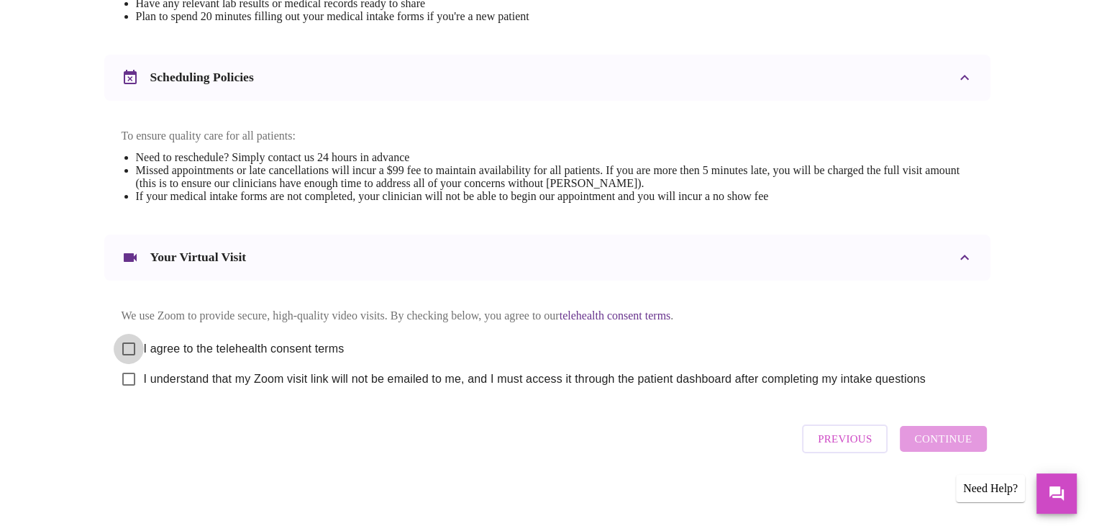
click at [129, 337] on input "I agree to the telehealth consent terms" at bounding box center [129, 349] width 30 height 30
checkbox input "true"
click at [128, 381] on input "I understand that my Zoom visit link will not be emailed to me, and I must acce…" at bounding box center [129, 379] width 30 height 30
checkbox input "true"
click at [952, 437] on span "Continue" at bounding box center [943, 438] width 58 height 19
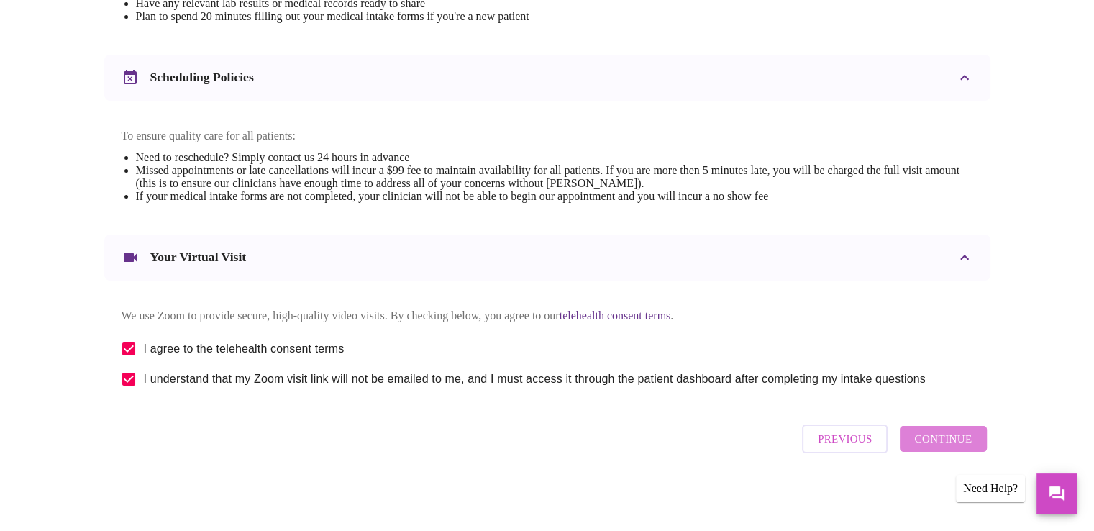
scroll to position [81, 0]
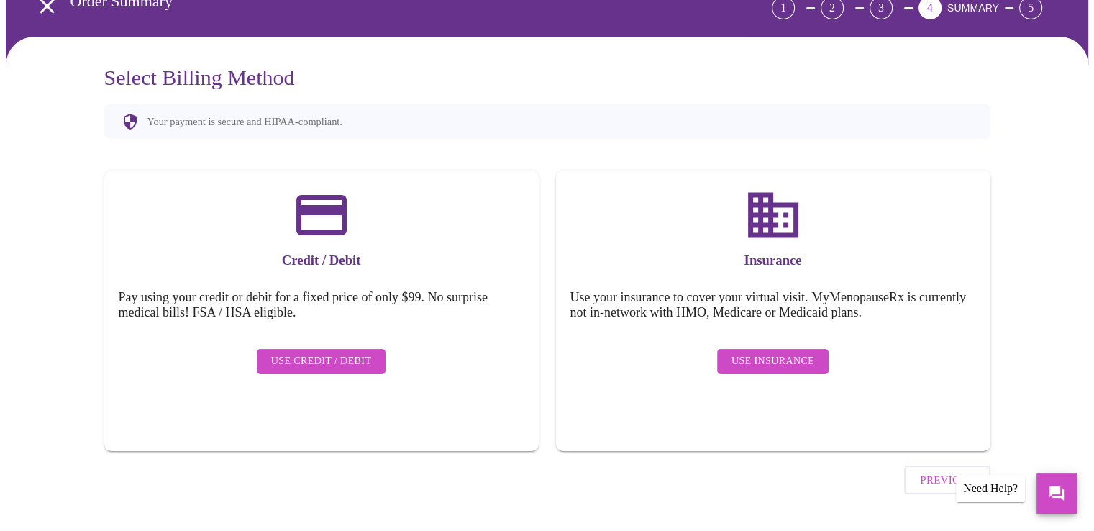
click at [781, 352] on span "Use Insurance" at bounding box center [773, 361] width 83 height 18
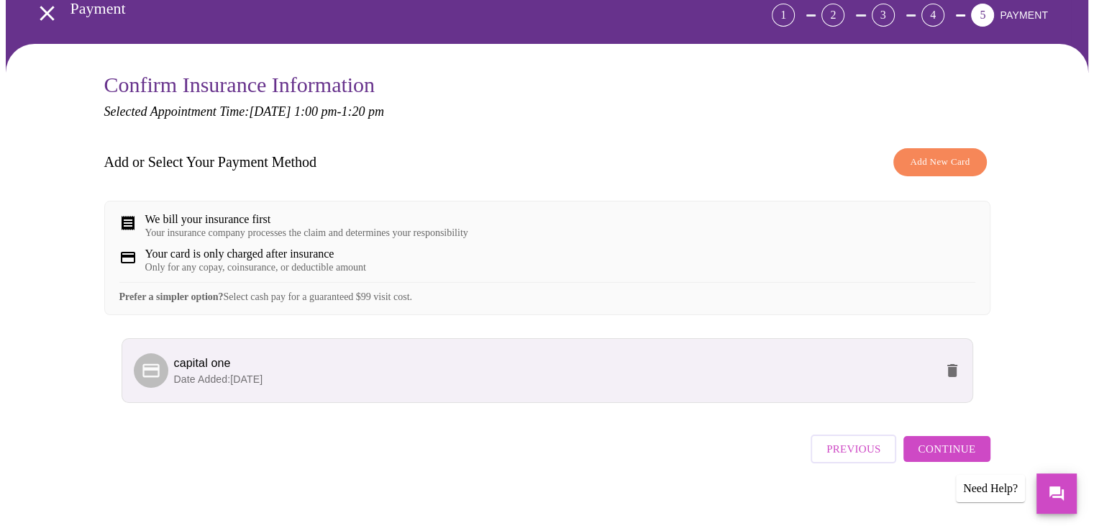
scroll to position [94, 0]
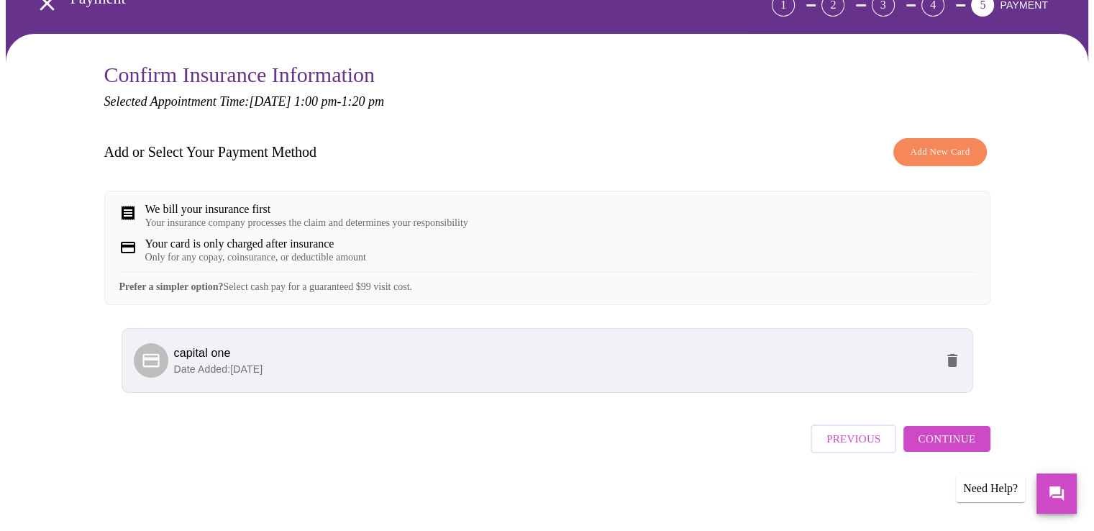
click at [930, 435] on span "Continue" at bounding box center [947, 438] width 58 height 19
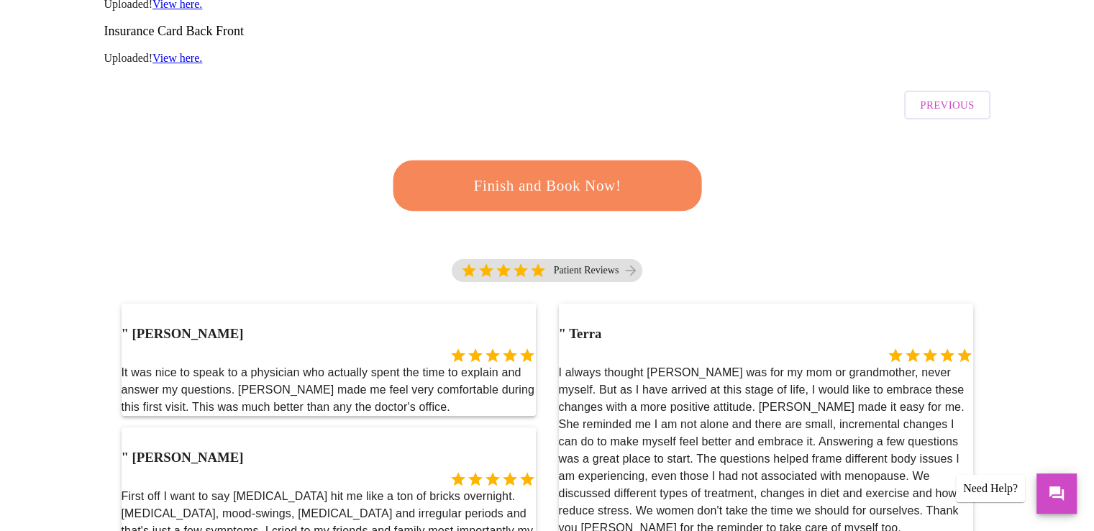
scroll to position [362, 0]
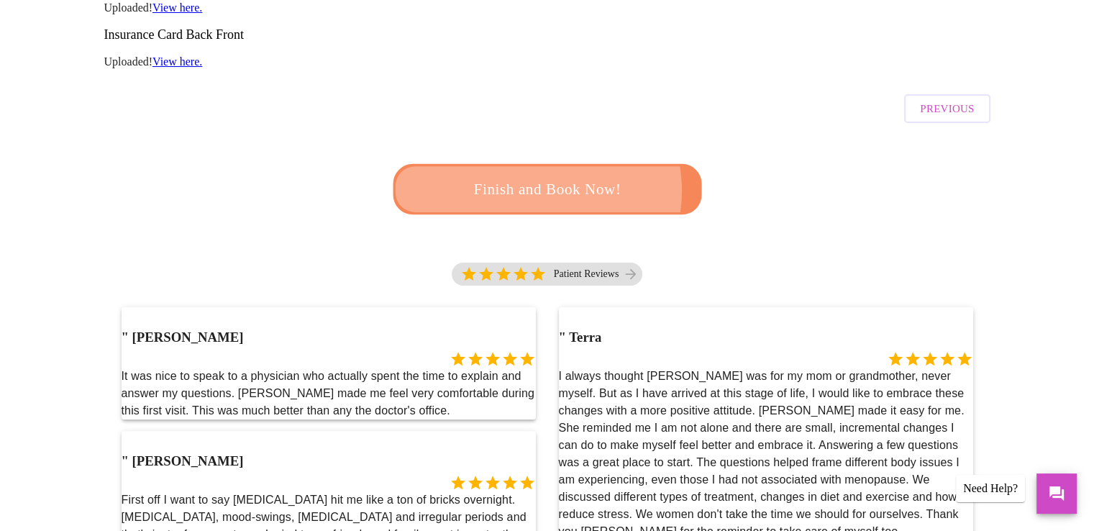
click at [534, 176] on span "Finish and Book Now!" at bounding box center [547, 189] width 267 height 27
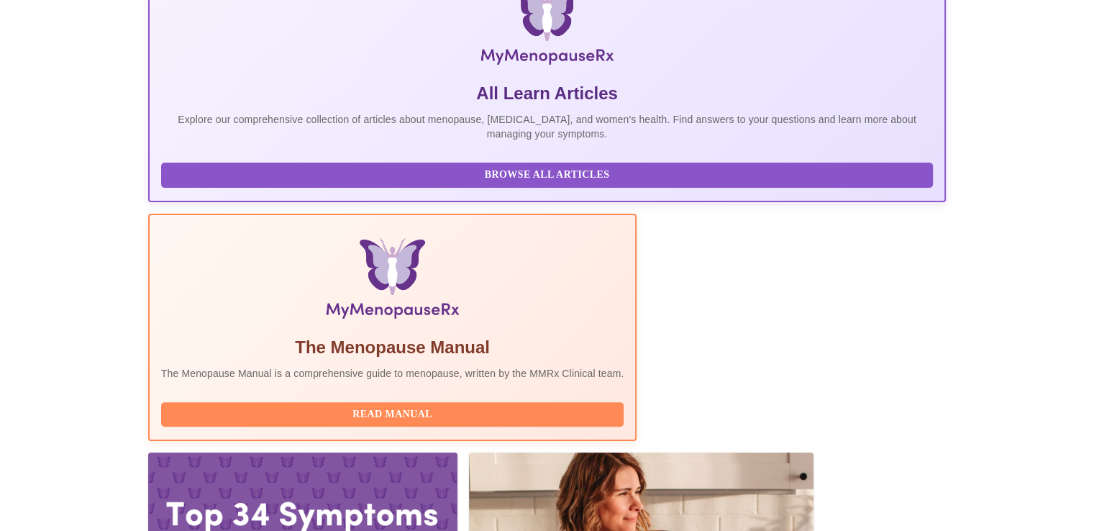
scroll to position [328, 0]
